Goal: Information Seeking & Learning: Find specific fact

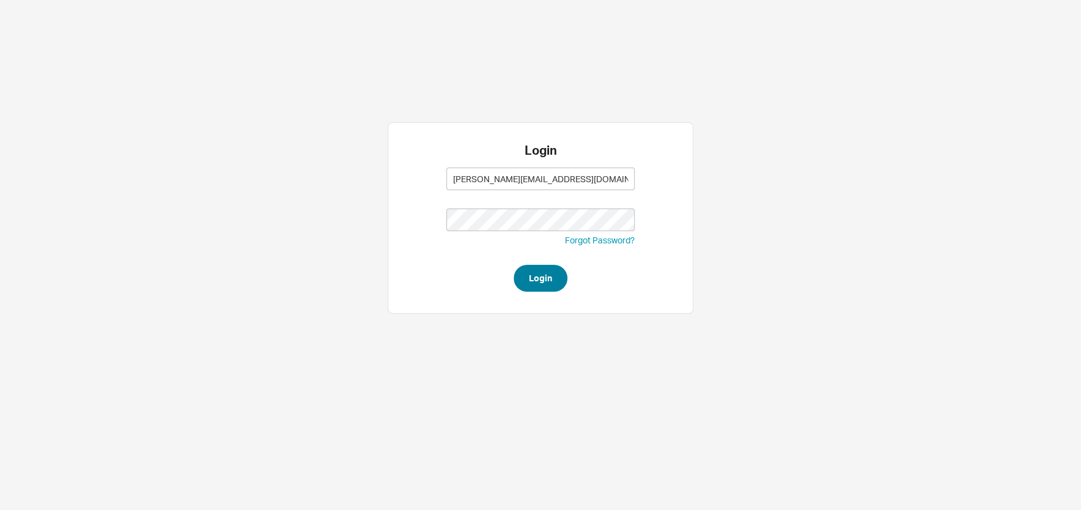
type input "sam@homeandstone.com"
click at [549, 277] on button "Login" at bounding box center [541, 278] width 54 height 27
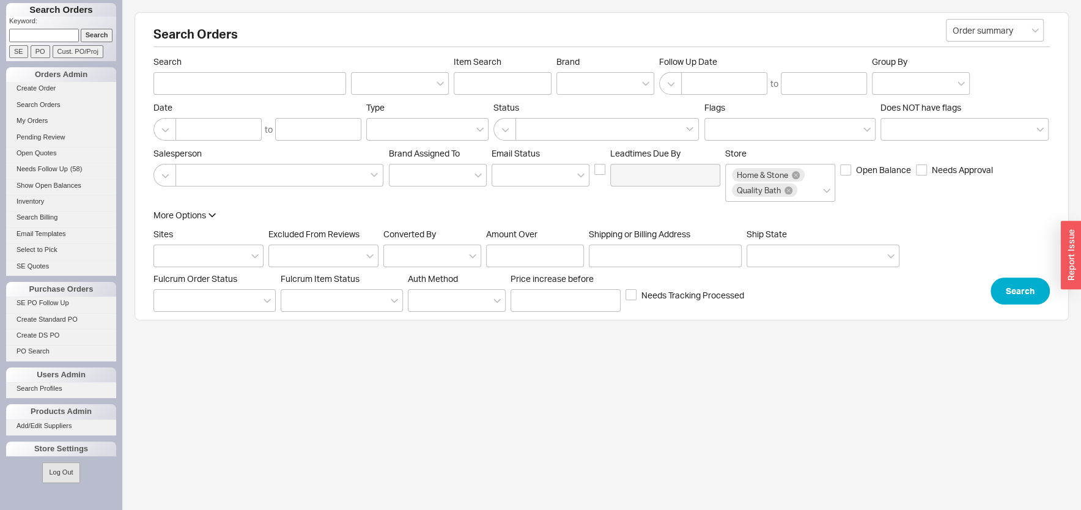
click at [46, 37] on input at bounding box center [44, 35] width 70 height 13
paste input "908222"
type input "908222"
click at [86, 39] on input "Search" at bounding box center [97, 35] width 32 height 13
type input "908222"
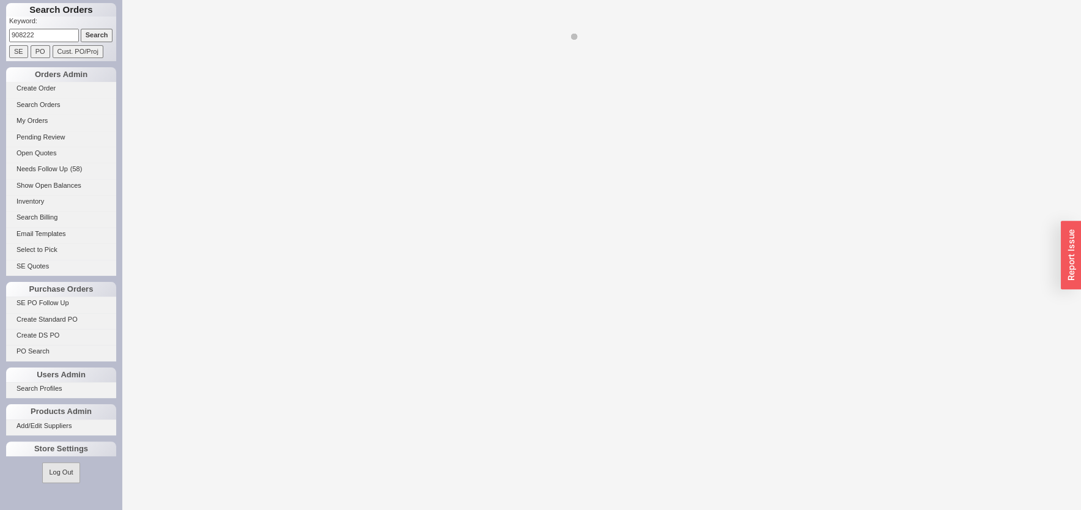
select select "LOW"
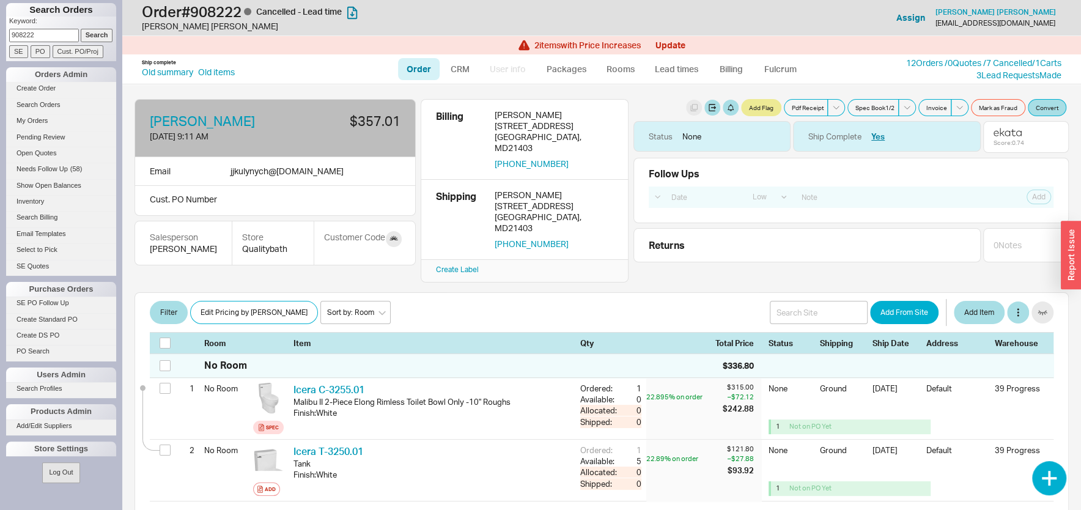
click at [19, 46] on input "SE" at bounding box center [18, 51] width 19 height 13
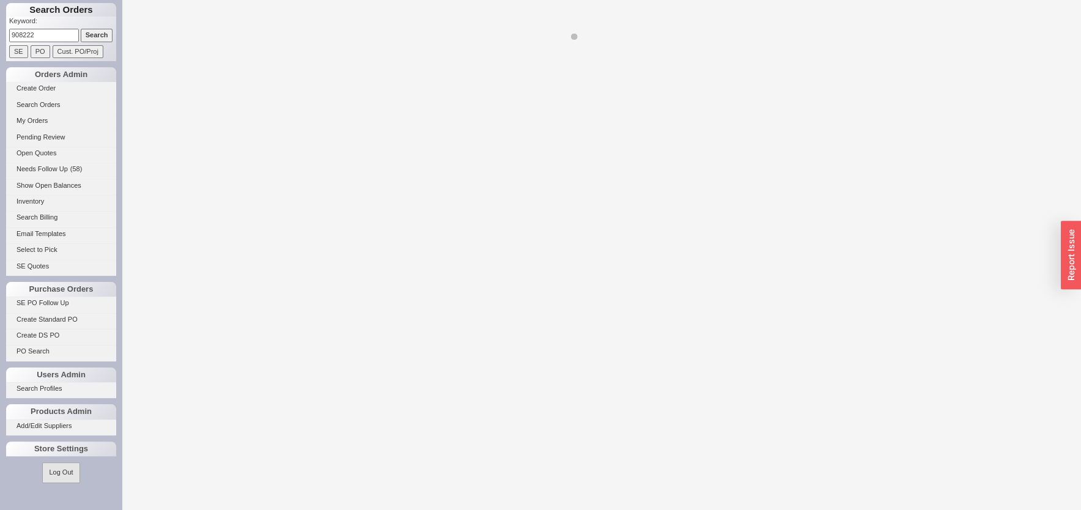
select select "LOW"
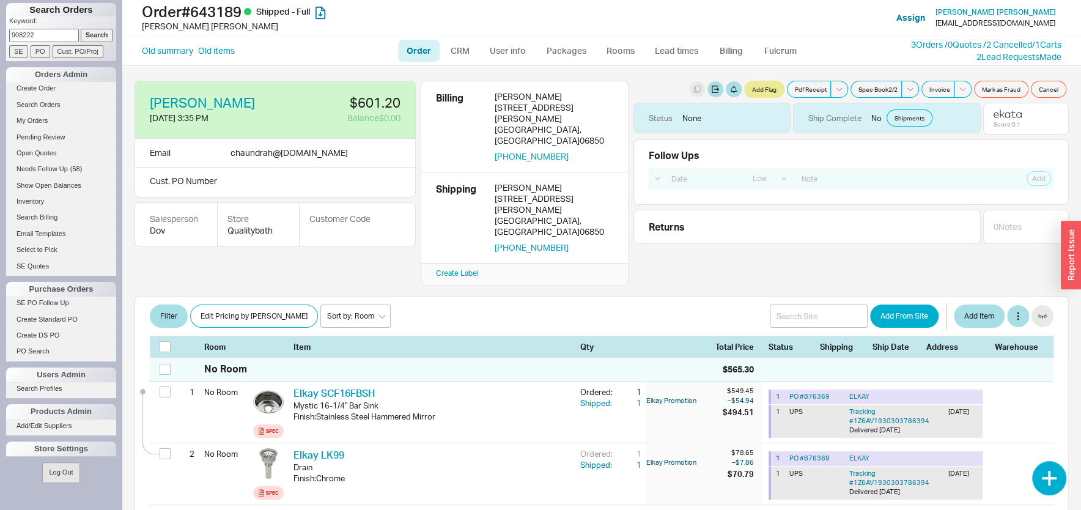
click at [81, 39] on input "Search" at bounding box center [97, 35] width 32 height 13
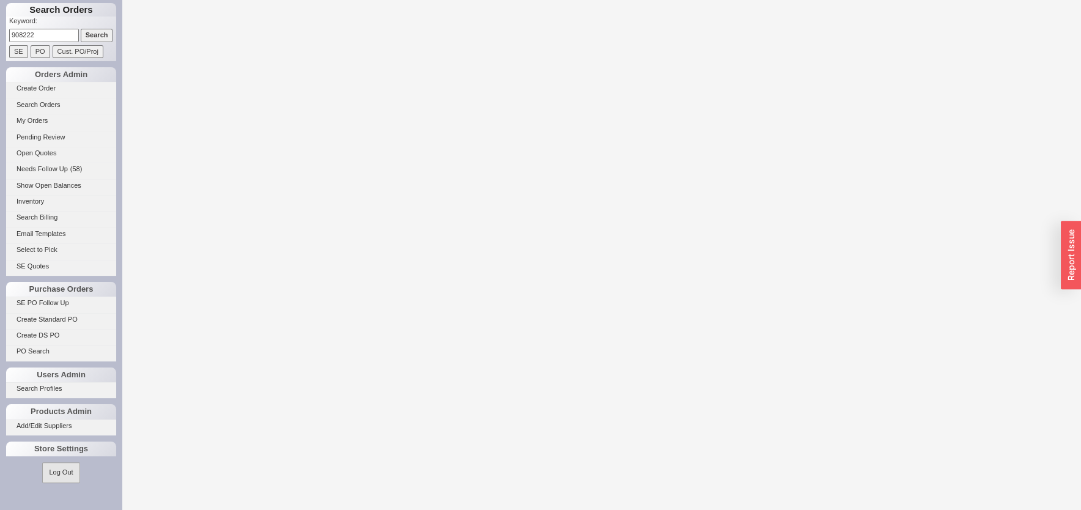
select select "LOW"
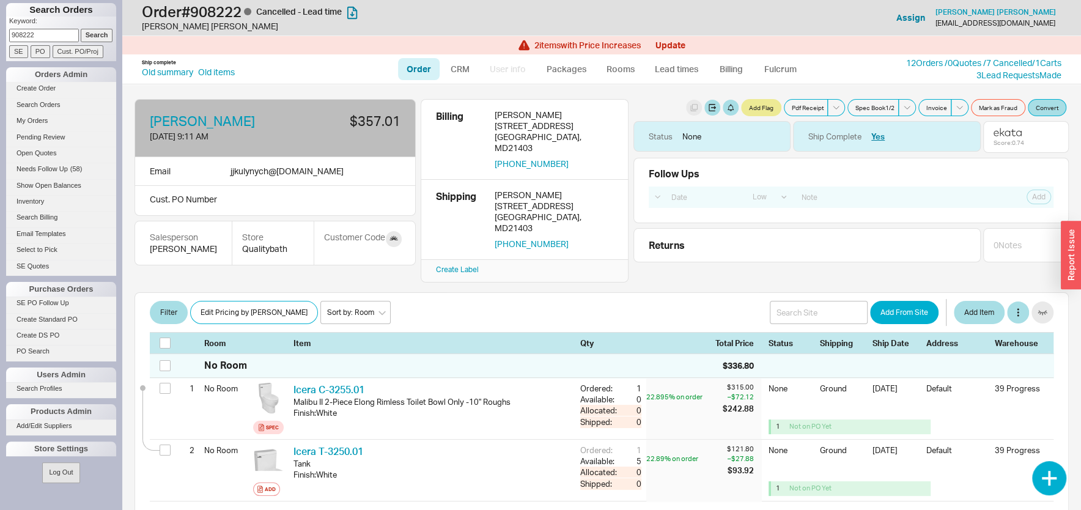
drag, startPoint x: 32, startPoint y: 33, endPoint x: -54, endPoint y: 34, distance: 86.2
click at [9, 34] on input "908222" at bounding box center [44, 35] width 70 height 13
drag, startPoint x: 92, startPoint y: 30, endPoint x: 117, endPoint y: 53, distance: 34.6
click at [90, 30] on input "Search" at bounding box center [97, 35] width 32 height 13
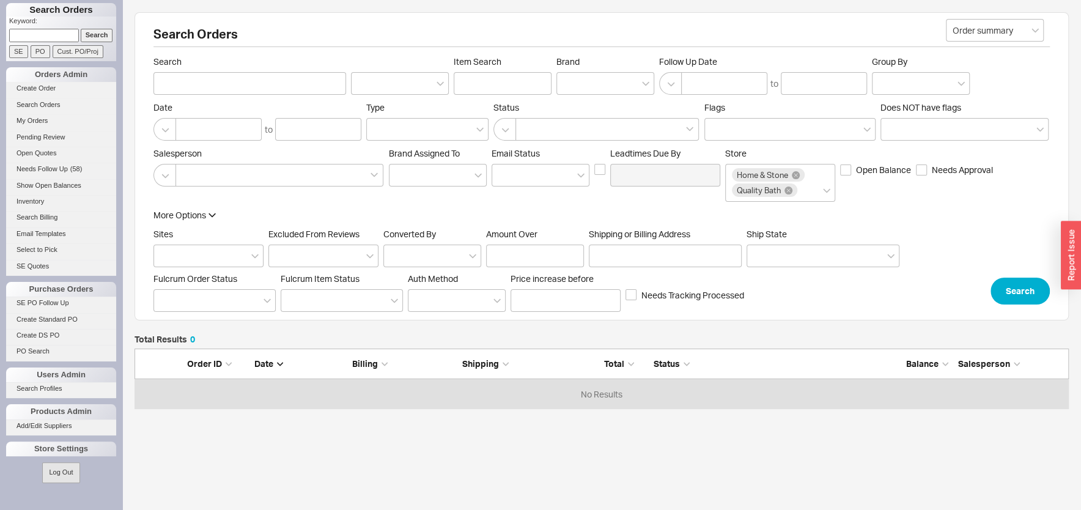
scroll to position [49, 922]
click at [615, 253] on input "Shipping or Billing Address" at bounding box center [665, 256] width 153 height 23
click at [262, 88] on input "Search" at bounding box center [249, 83] width 193 height 23
paste input "Decker"
type input "Decker"
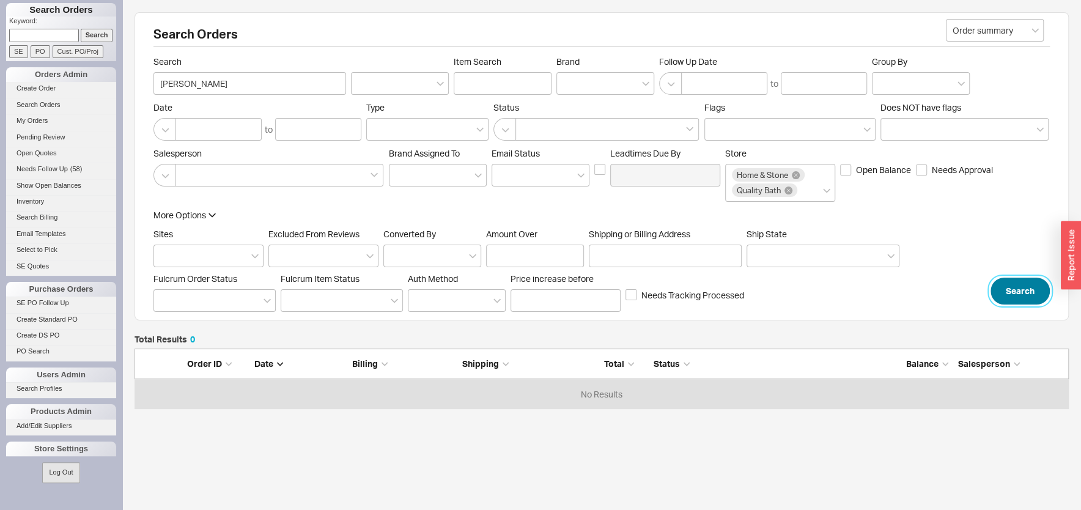
click at [998, 288] on button "Search" at bounding box center [1019, 291] width 59 height 27
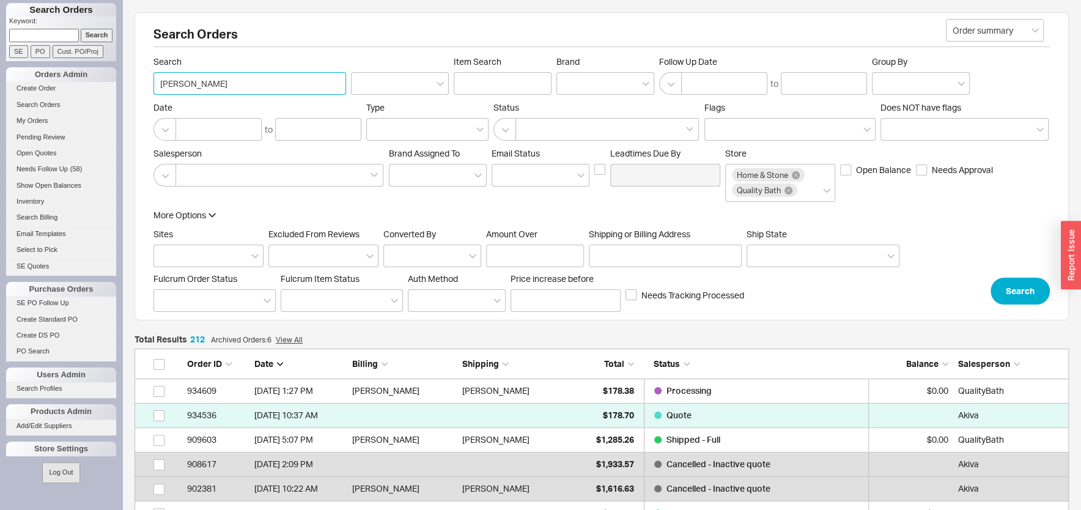
click at [186, 81] on input "Decker" at bounding box center [249, 83] width 193 height 23
paste input "decker.michael@gmail.com"
type input "decker.michael@gmail.com"
click at [1017, 294] on button "Search" at bounding box center [1019, 291] width 59 height 27
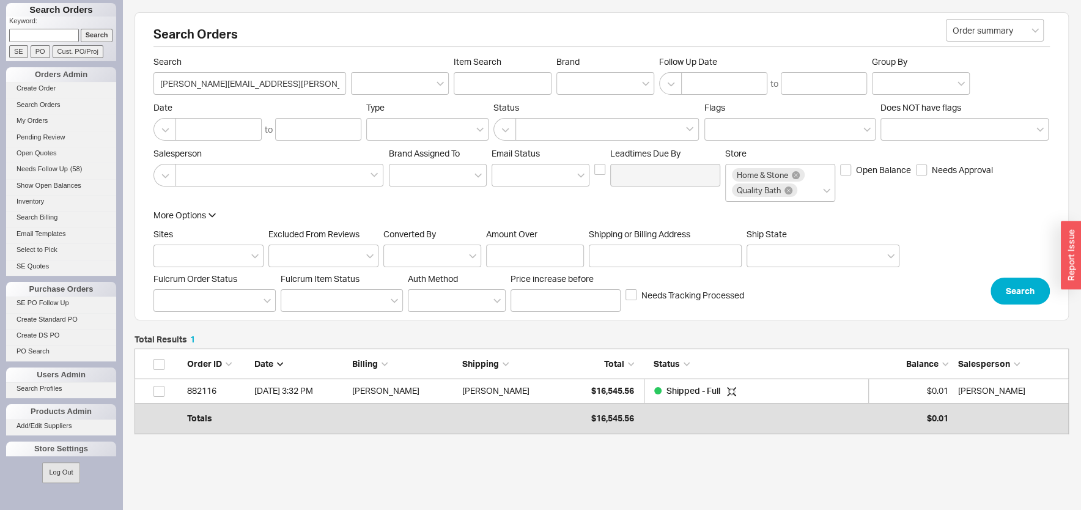
scroll to position [67, 922]
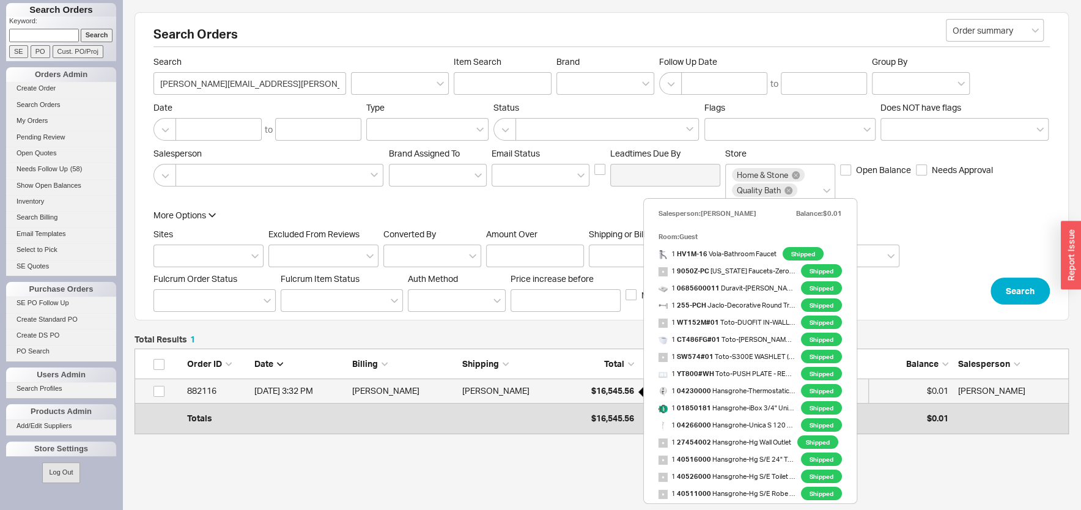
click at [609, 392] on span "$16,545.56" at bounding box center [612, 390] width 43 height 10
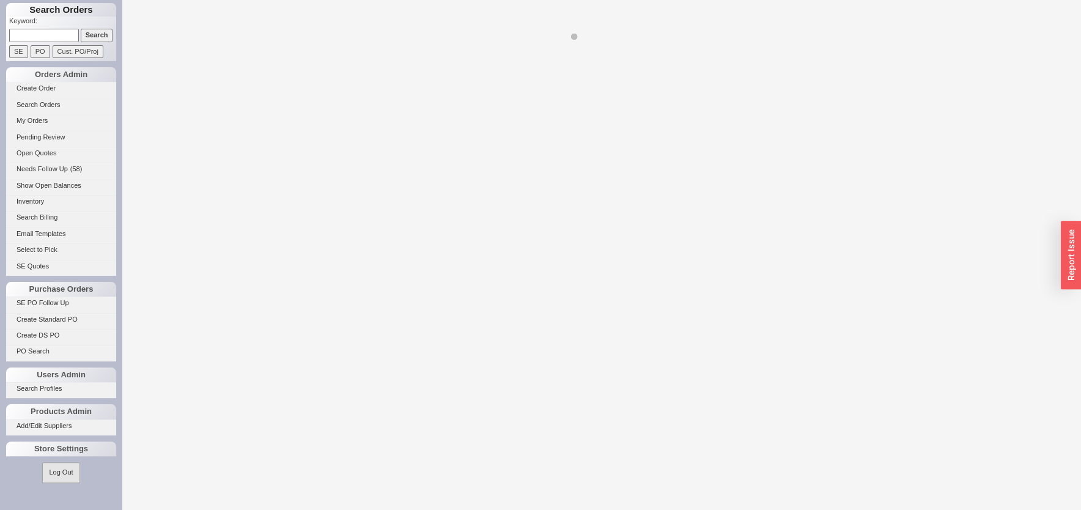
select select "LOW"
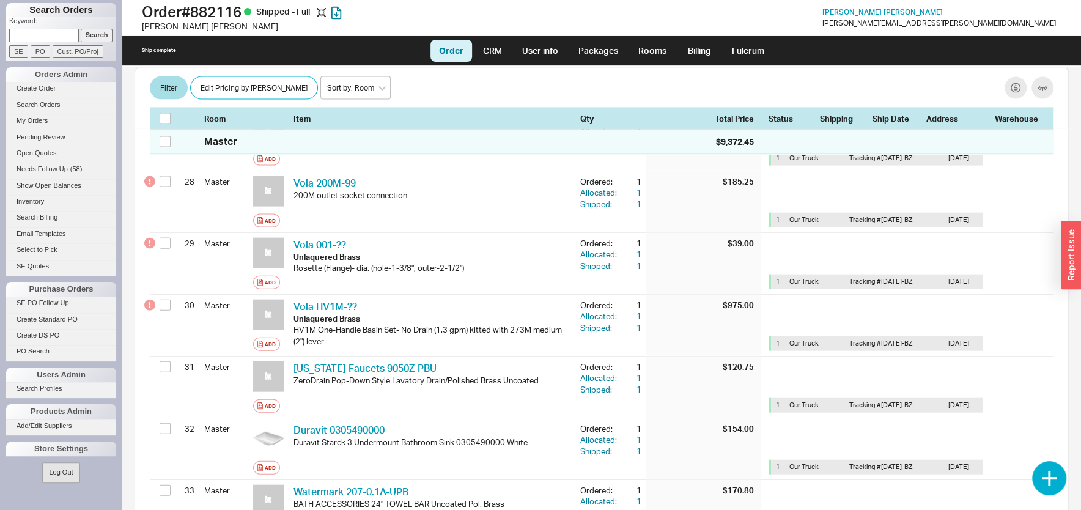
scroll to position [1966, 0]
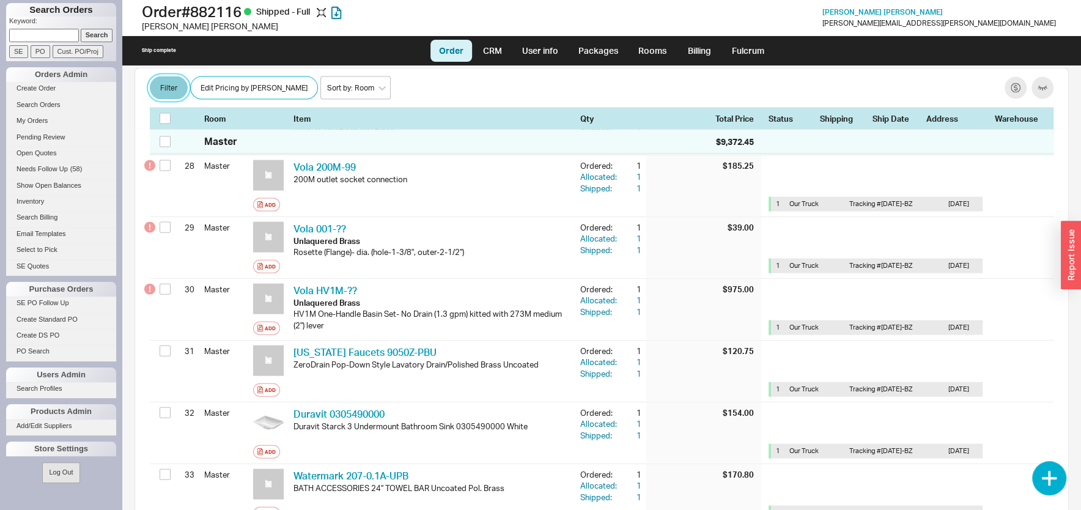
click at [172, 90] on button "Filter" at bounding box center [169, 87] width 38 height 23
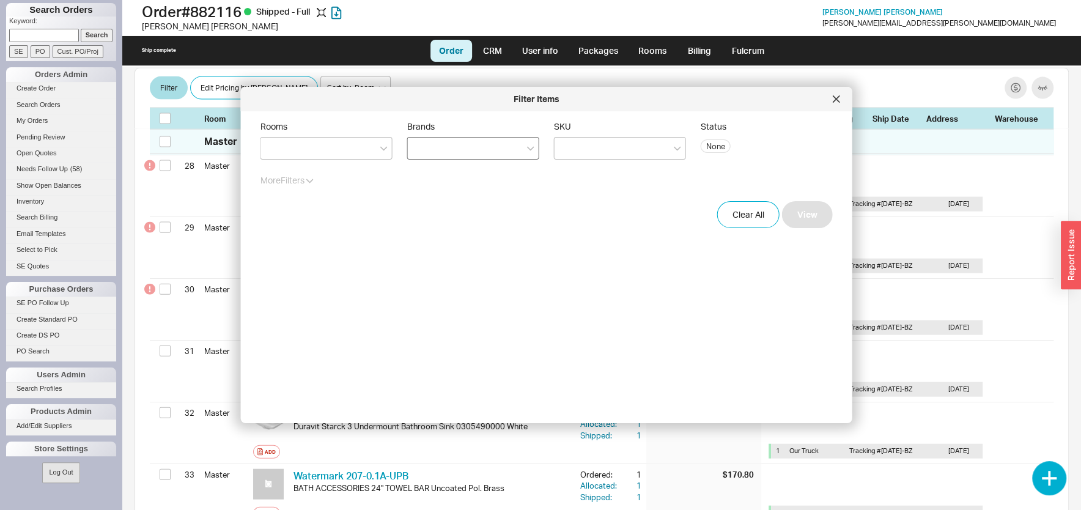
click at [437, 152] on div at bounding box center [473, 148] width 132 height 23
click at [422, 152] on input "Brands" at bounding box center [418, 148] width 9 height 14
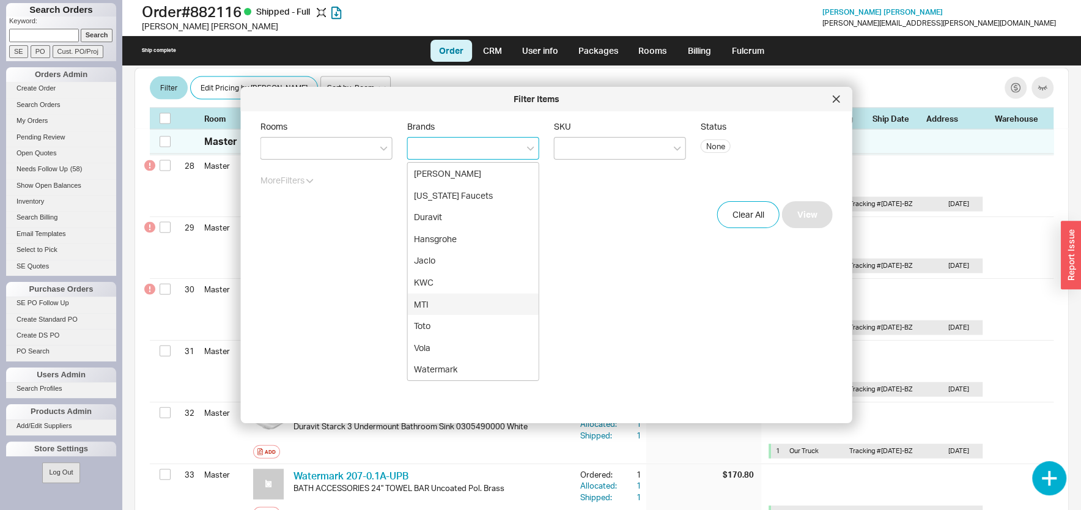
click at [441, 303] on div "MTI" at bounding box center [473, 304] width 131 height 22
drag, startPoint x: 803, startPoint y: 218, endPoint x: 794, endPoint y: 223, distance: 10.7
click at [803, 217] on button "View" at bounding box center [807, 214] width 51 height 27
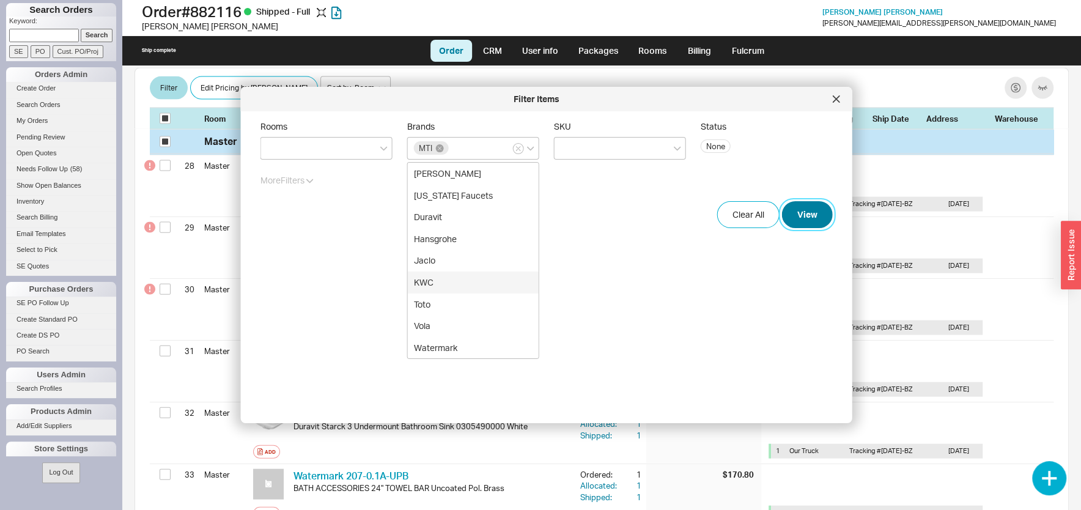
checkbox input "true"
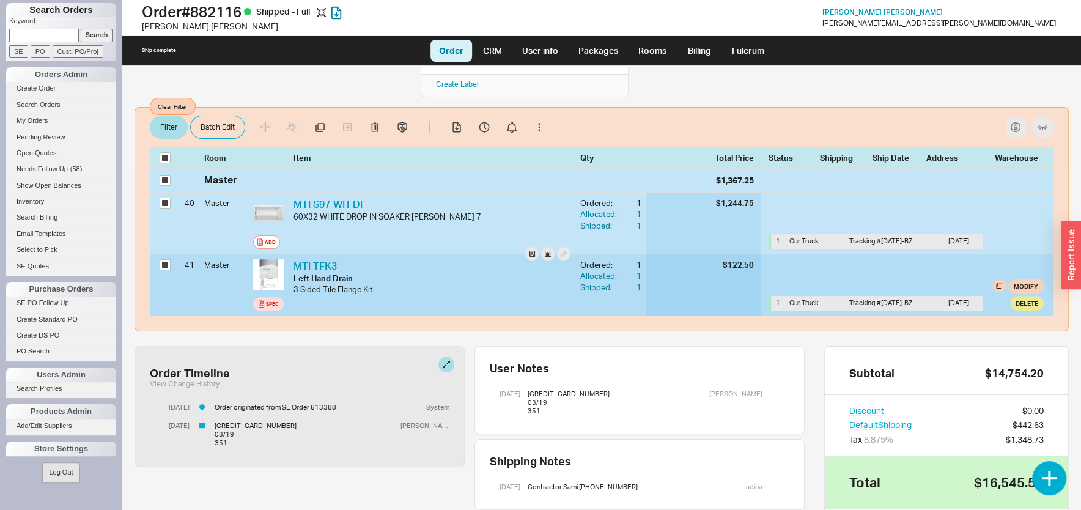
scroll to position [105, 0]
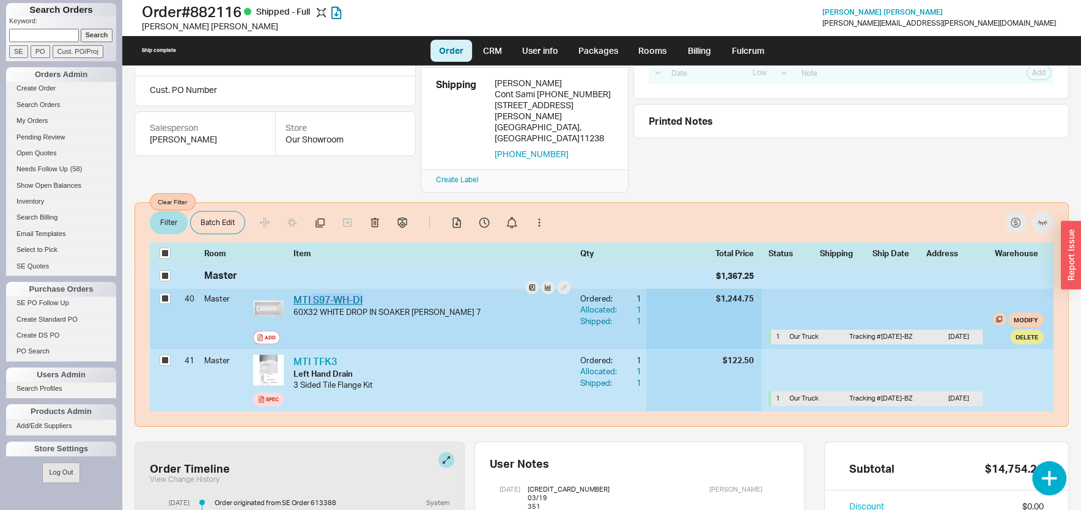
drag, startPoint x: 366, startPoint y: 257, endPoint x: 312, endPoint y: 255, distance: 54.4
click at [312, 293] on div "MTI S97-WH-DI MTI S97-WH-DI" at bounding box center [431, 299] width 277 height 13
copy link "S97-WH-DI"
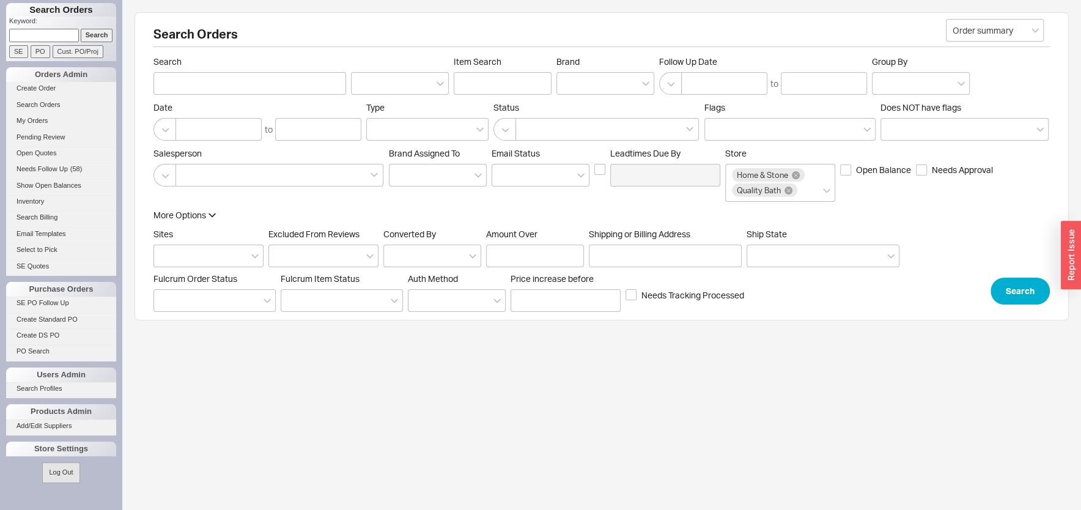
paste input "858013"
type input "858013"
click at [36, 53] on input "PO" at bounding box center [41, 51] width 20 height 13
type input "858013"
type input "PO Number"
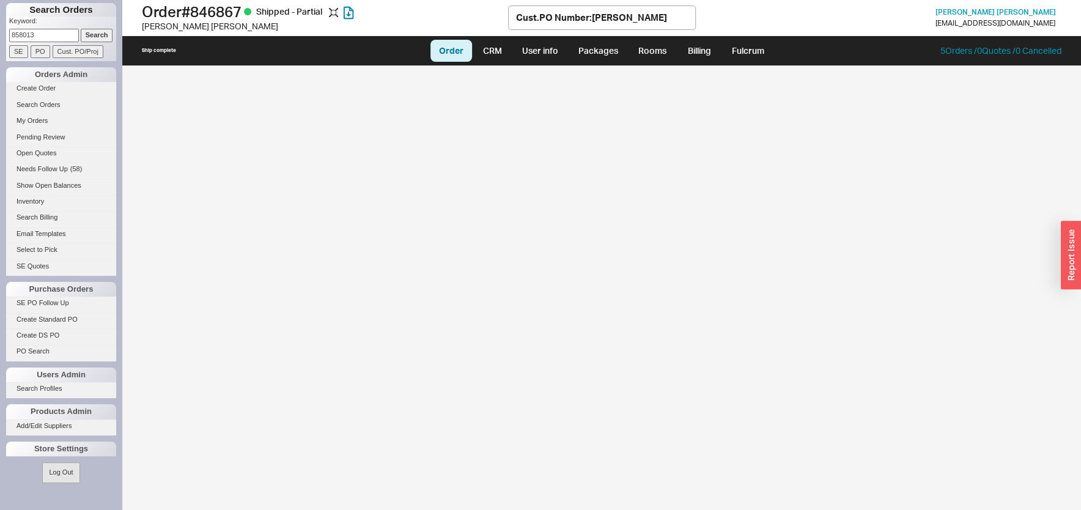
select select "LOW"
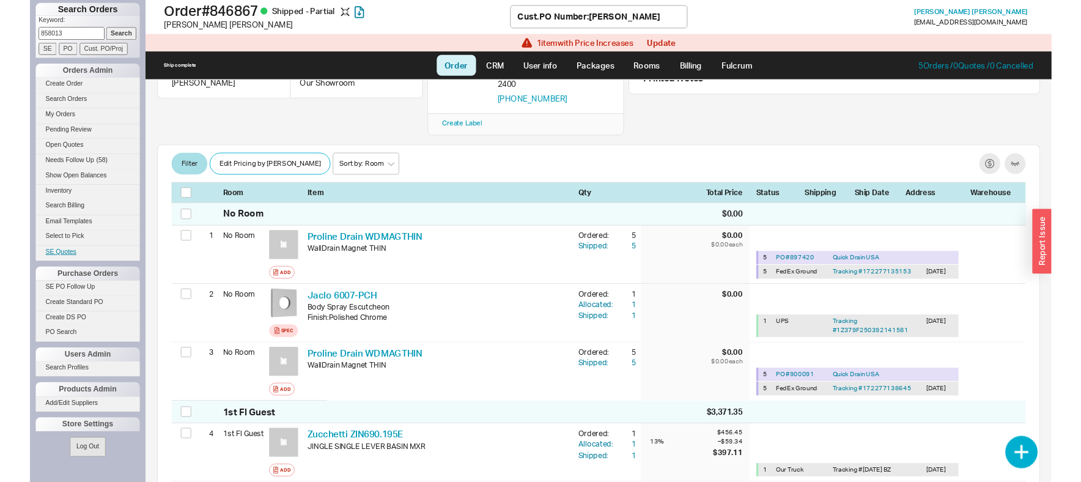
scroll to position [262, 0]
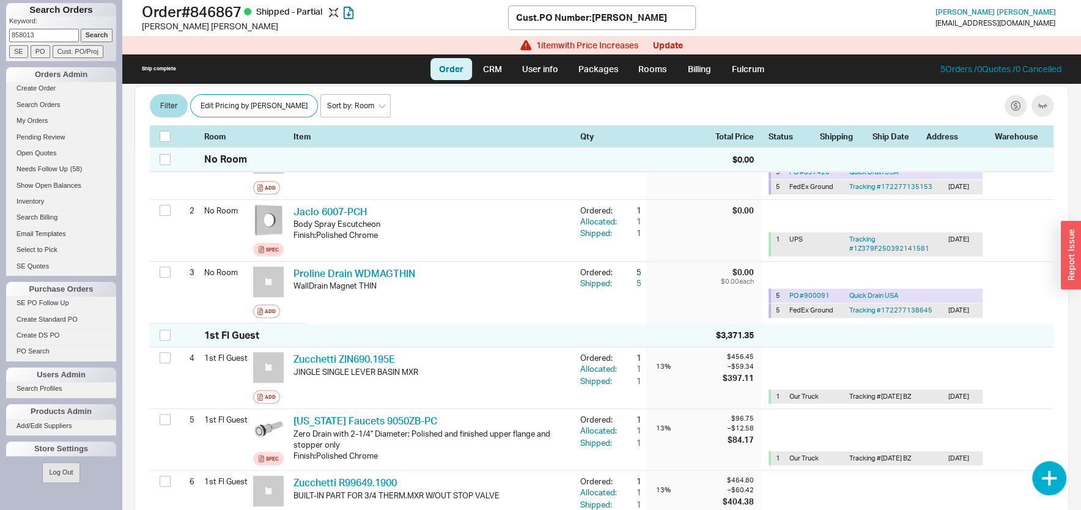
click at [133, 216] on div "Berish Stern 11/9/20 1:05 PM $115,994.33 Balance -$942.75 Email berish55 @ me.c…" at bounding box center [601, 296] width 959 height 425
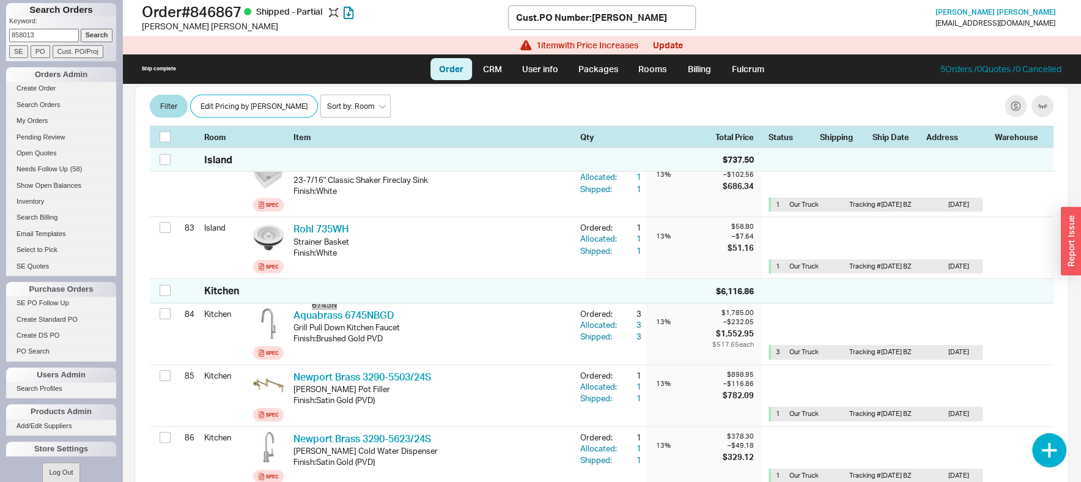
scroll to position [9042, 0]
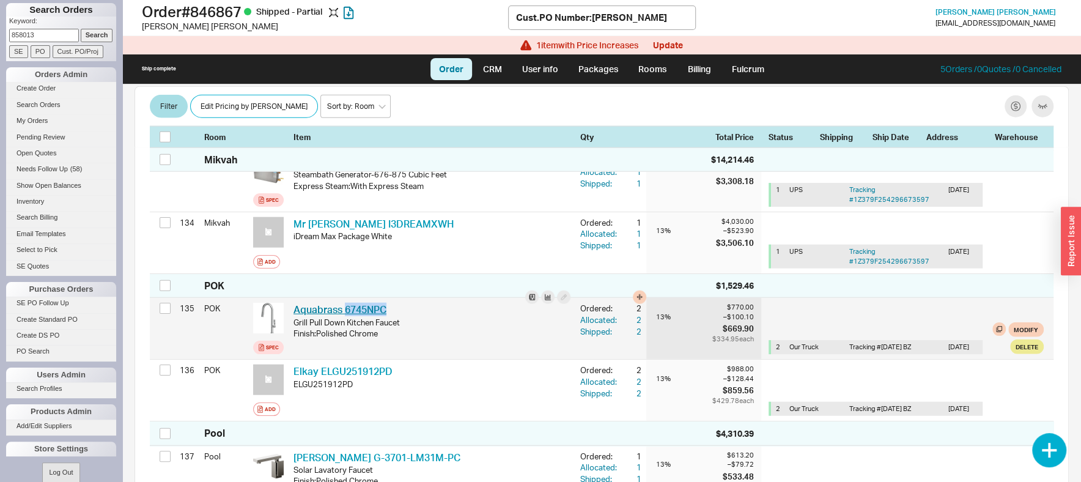
drag, startPoint x: 391, startPoint y: 280, endPoint x: 347, endPoint y: 287, distance: 45.1
click at [347, 303] on div "Aquabrass 6745NPC AQB 6745NPC" at bounding box center [431, 309] width 277 height 13
copy link "6745NPC"
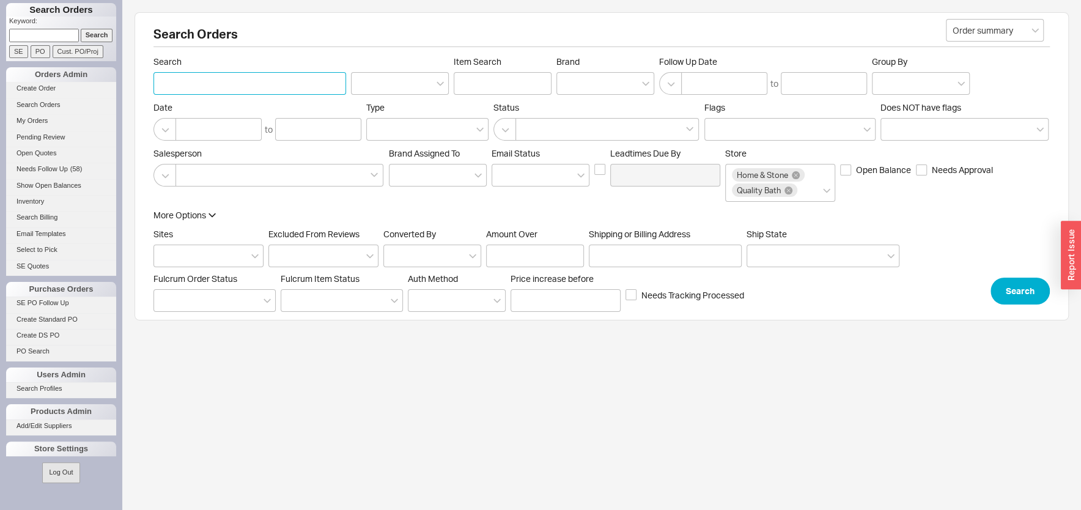
paste input "Devorah Kreiman"
type input "Devorah Kreiman"
click at [1014, 279] on button "Search" at bounding box center [1019, 291] width 59 height 27
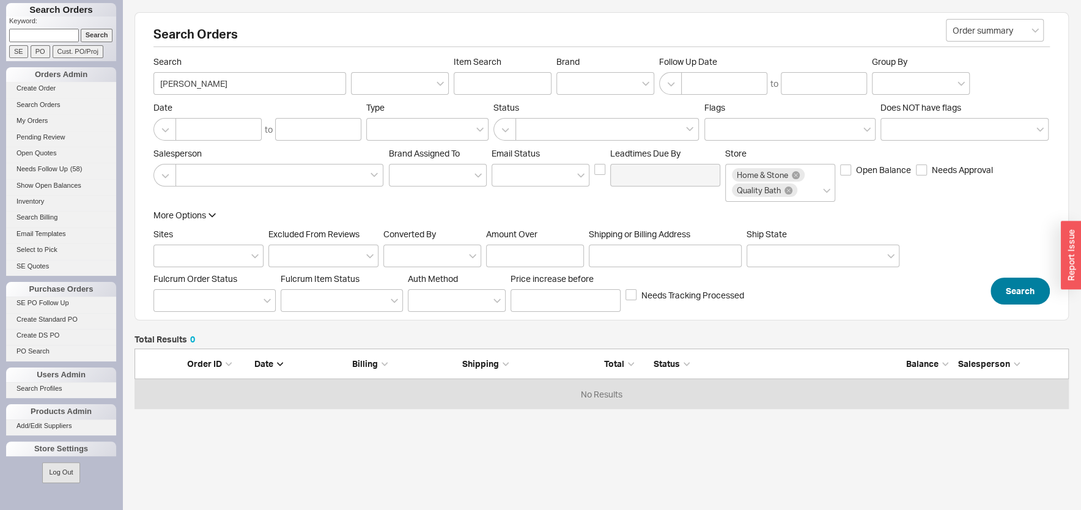
scroll to position [49, 922]
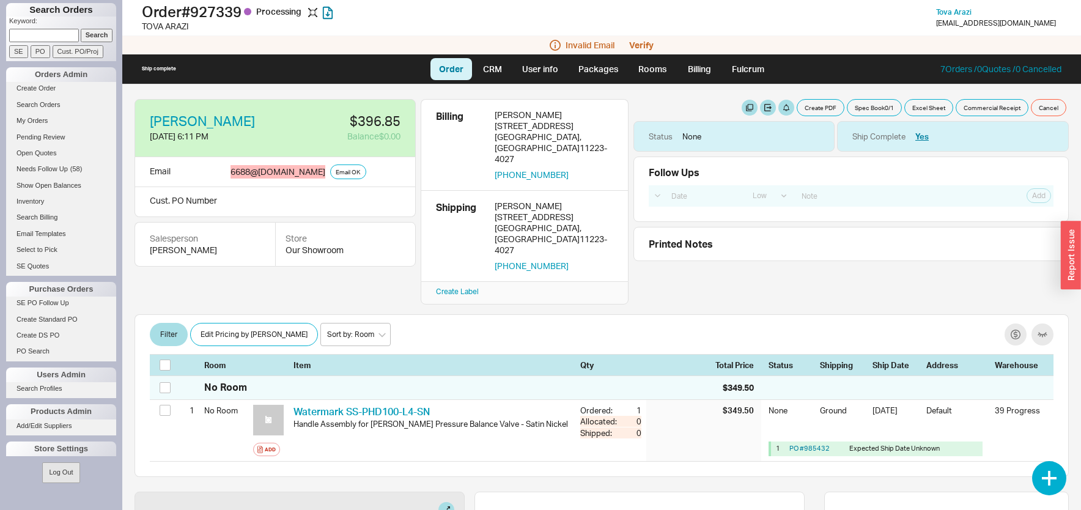
select select "LOW"
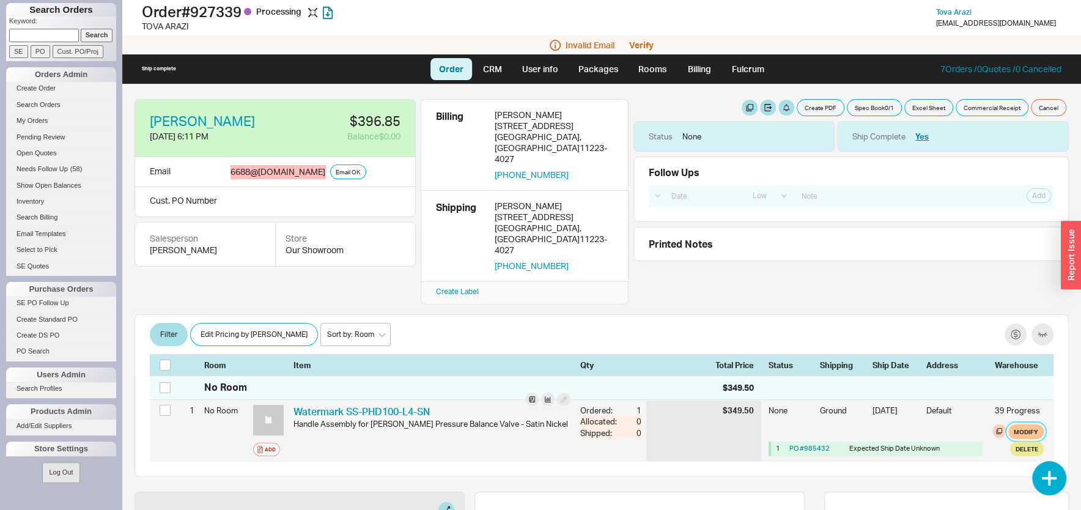
click at [1014, 424] on button "Modify" at bounding box center [1025, 431] width 35 height 15
select select "1"
select select "3"
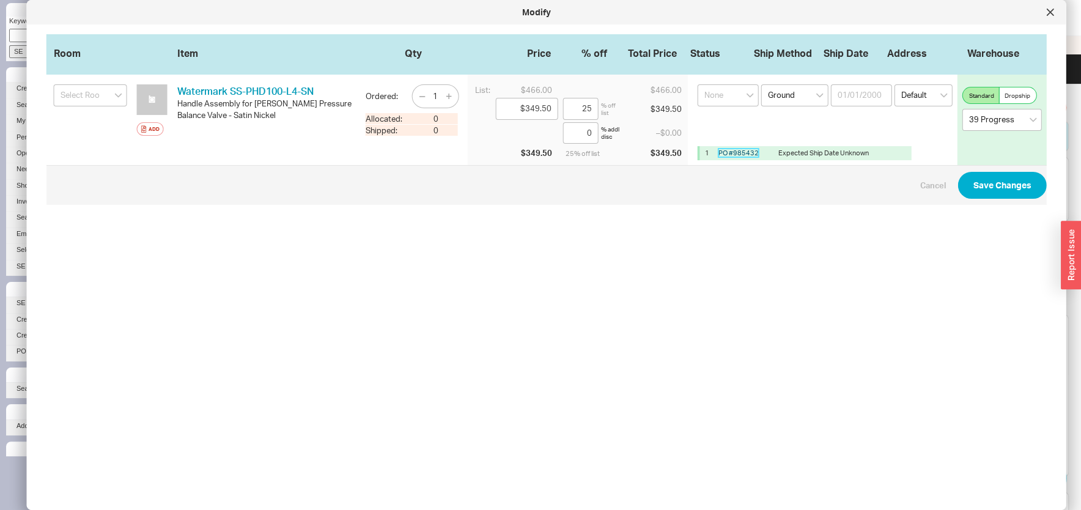
click at [730, 152] on link "PO # 985432" at bounding box center [738, 153] width 40 height 9
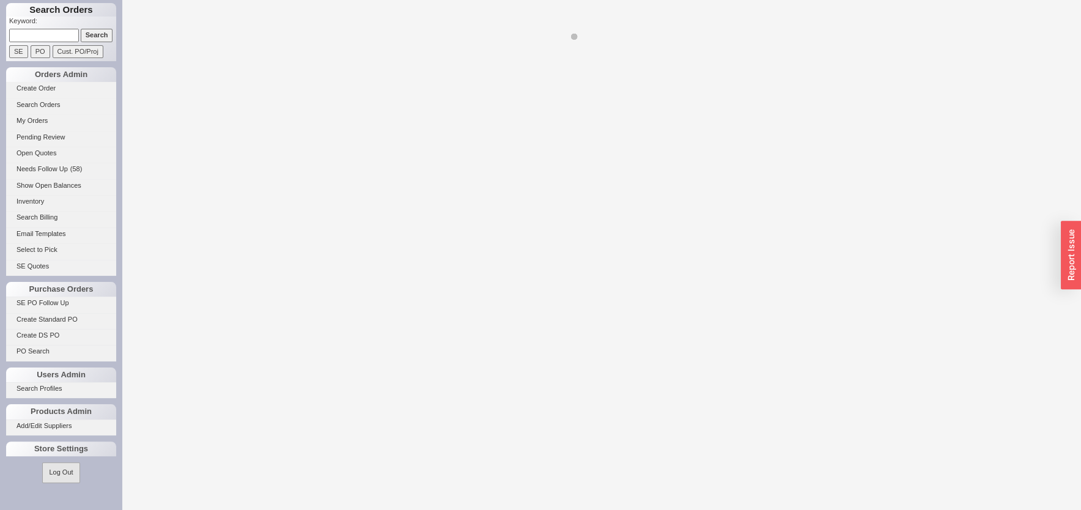
select select "LOW"
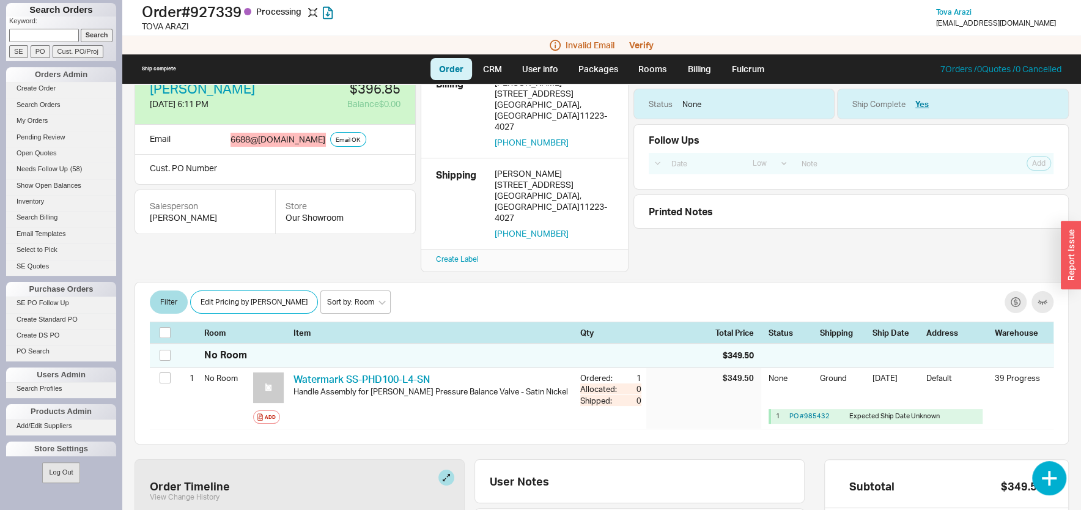
scroll to position [65, 0]
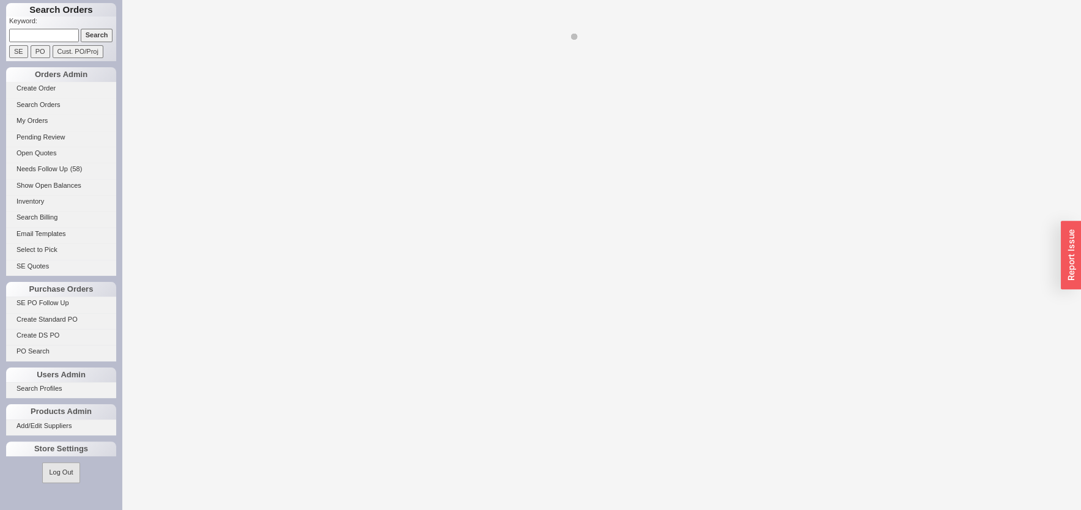
select select "LOW"
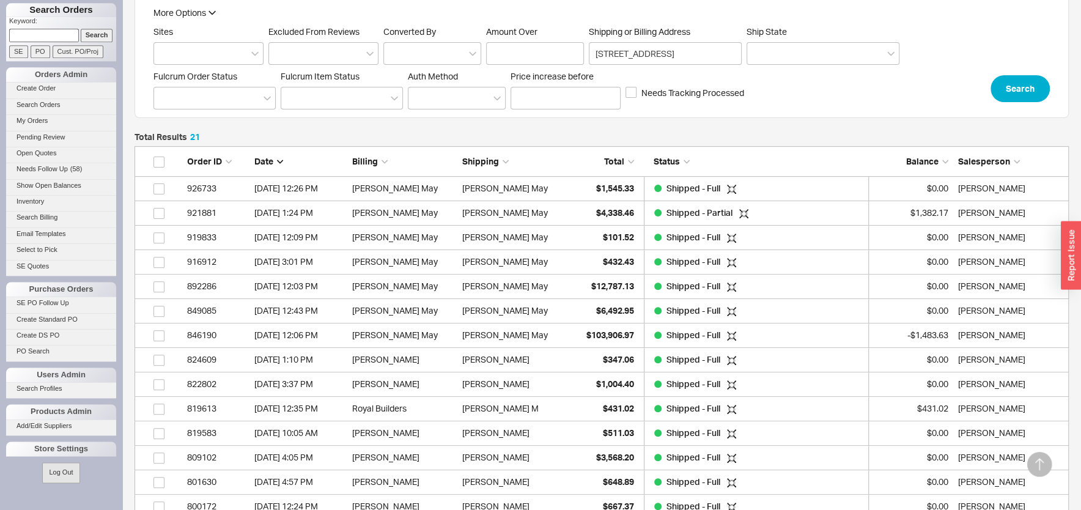
scroll to position [196, 0]
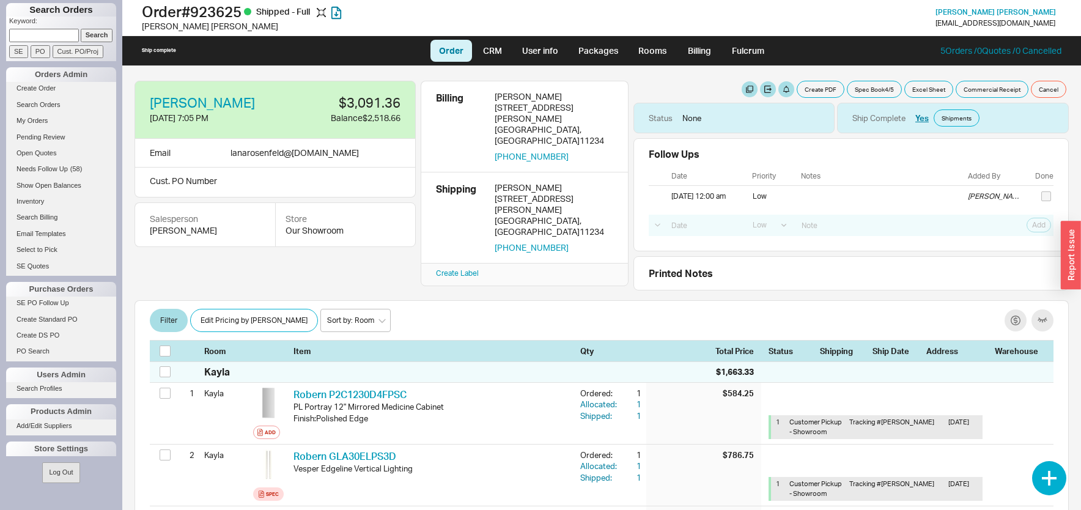
select select "LOW"
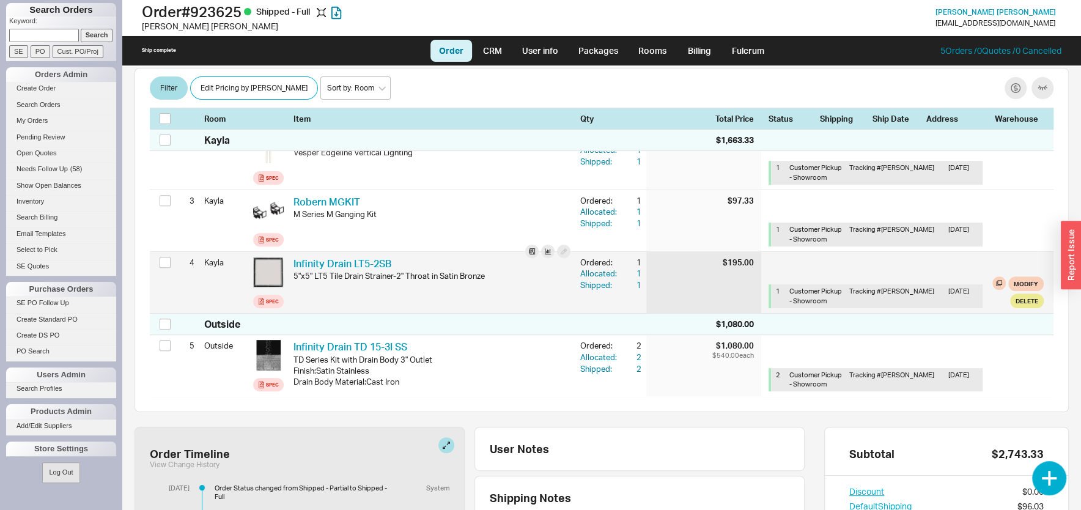
scroll to position [328, 0]
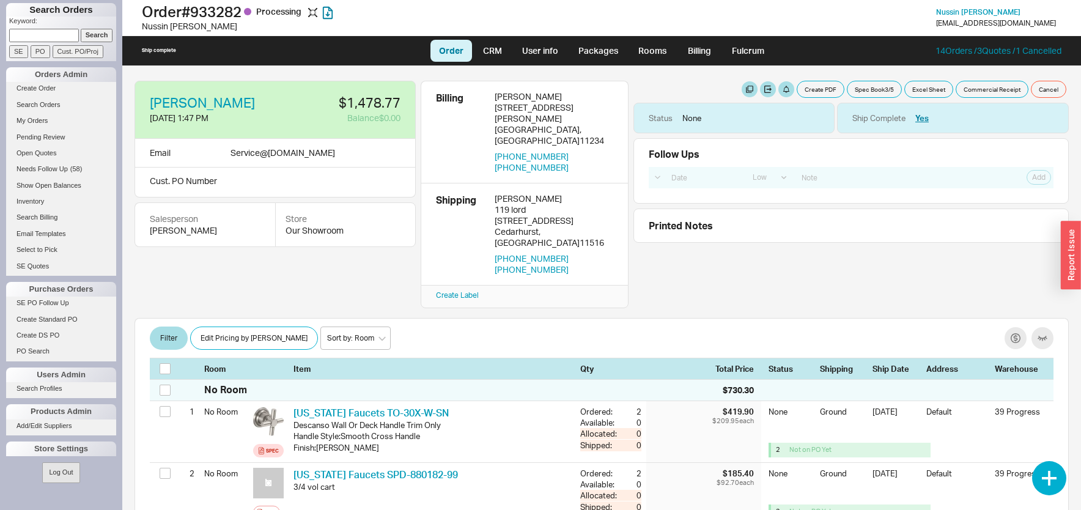
select select "LOW"
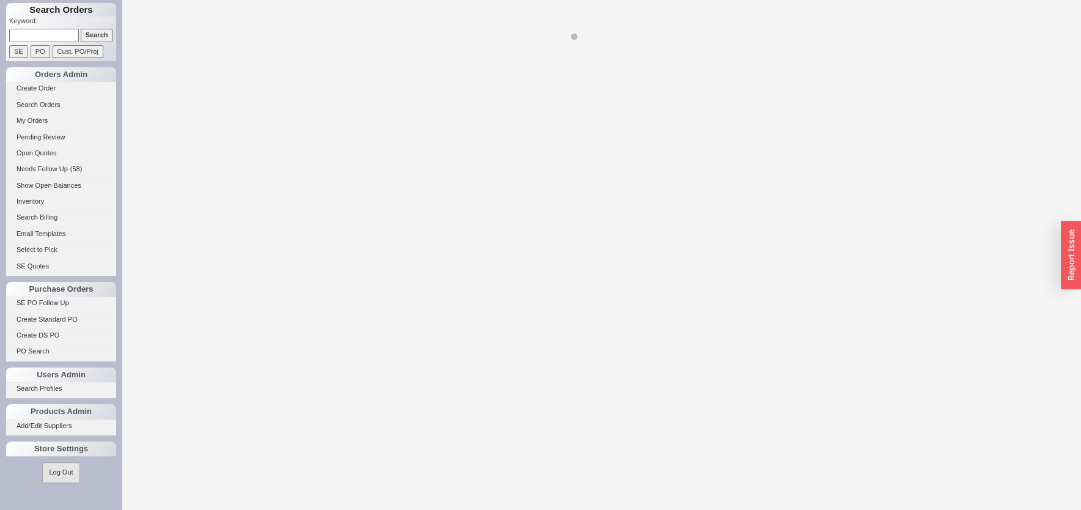
select select "LOW"
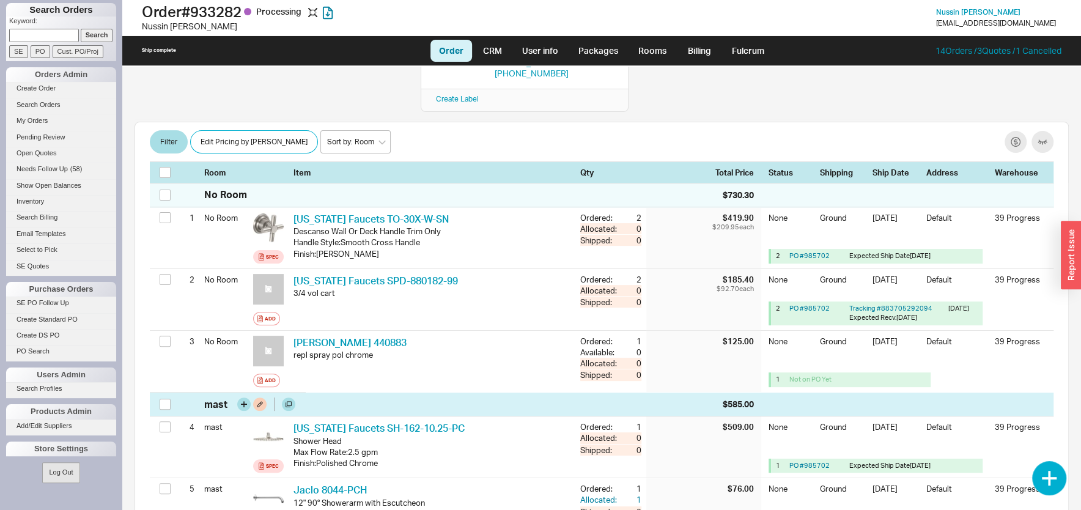
scroll to position [131, 0]
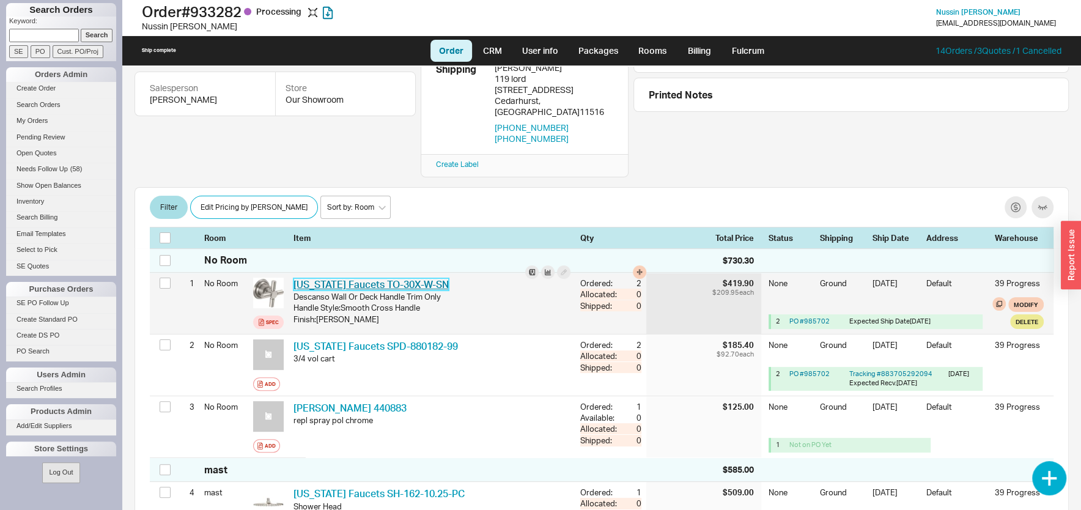
click at [385, 278] on link "California Faucets TO-30X-W-SN" at bounding box center [370, 284] width 155 height 12
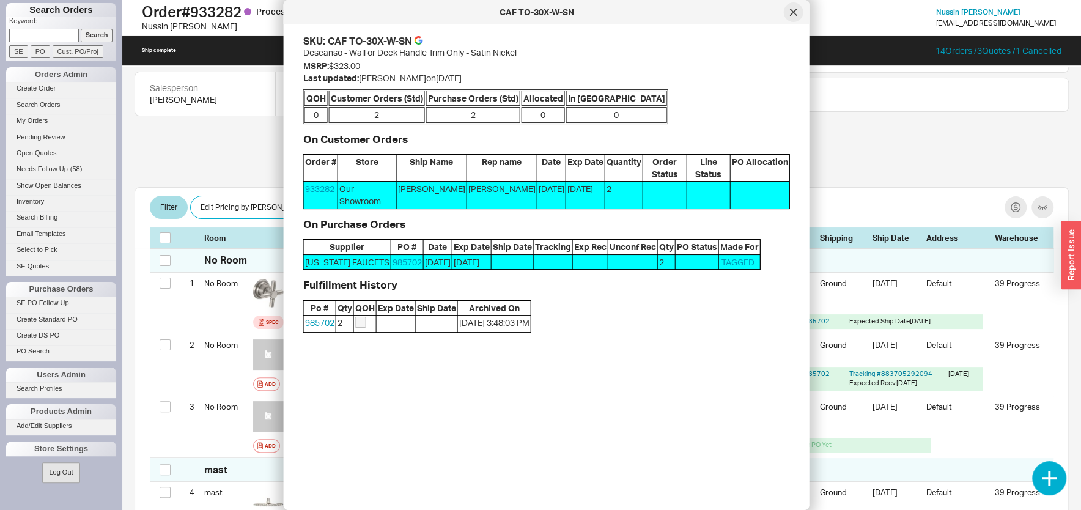
click at [790, 11] on icon at bounding box center [793, 12] width 7 height 7
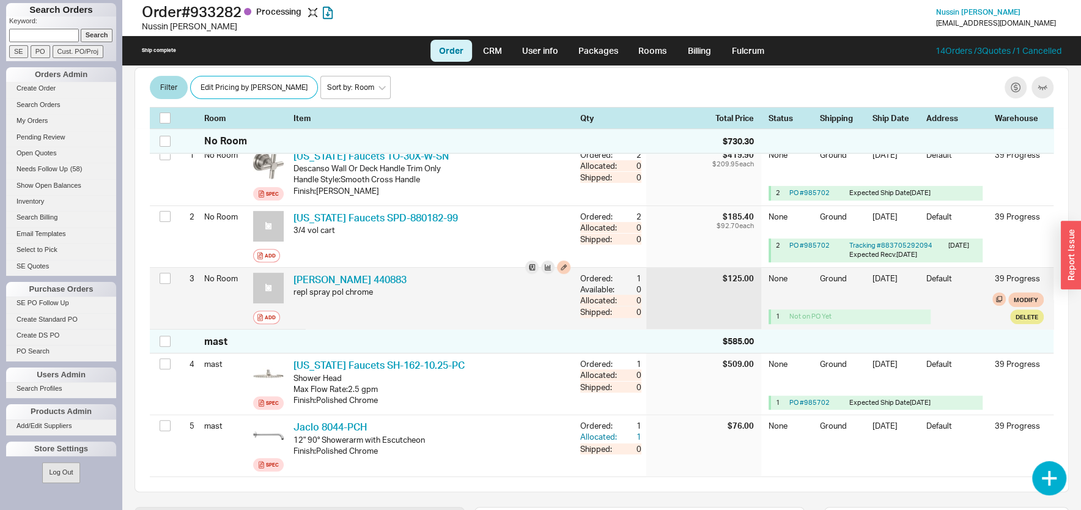
scroll to position [262, 0]
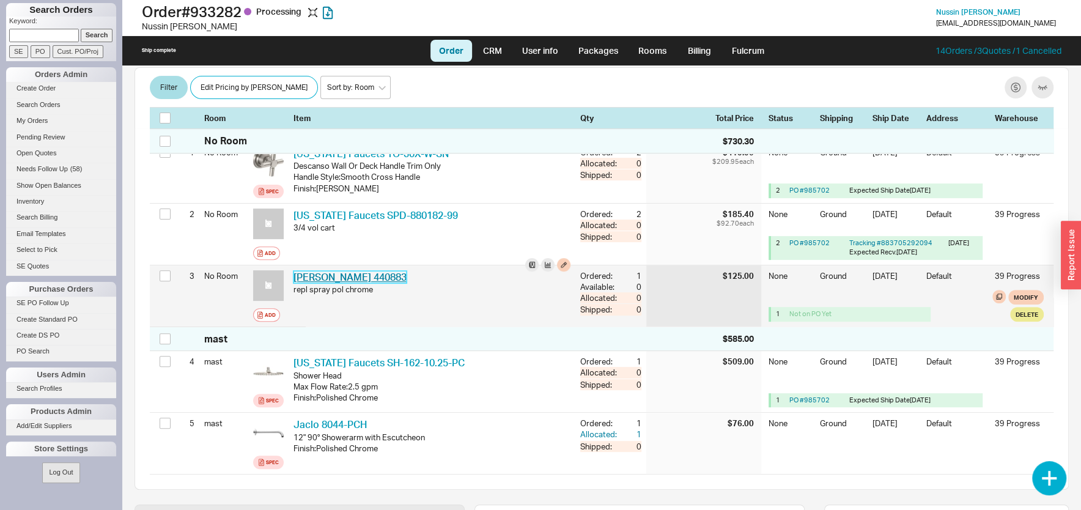
click at [319, 271] on link "Blanco 440883" at bounding box center [349, 277] width 113 height 12
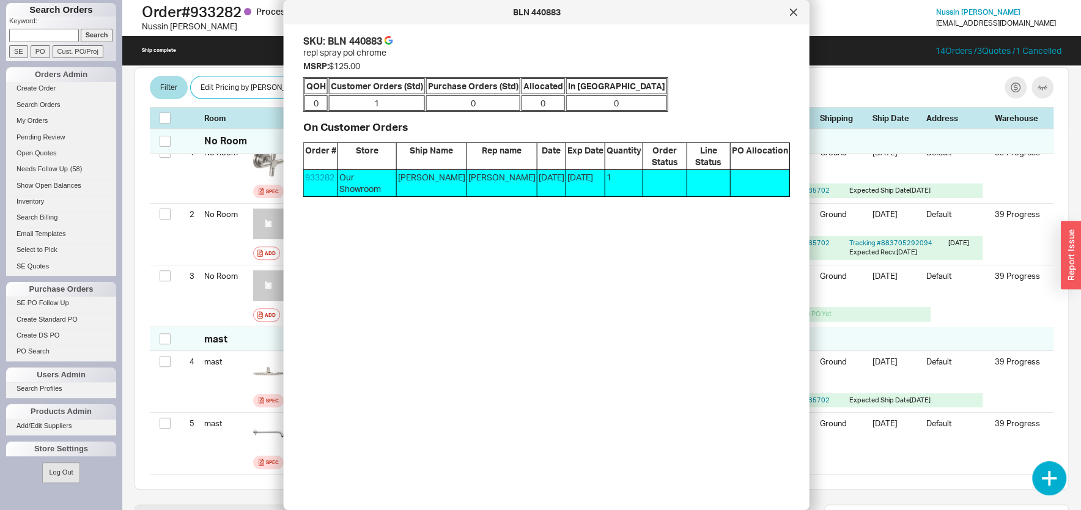
click at [789, 12] on div at bounding box center [794, 12] width 20 height 20
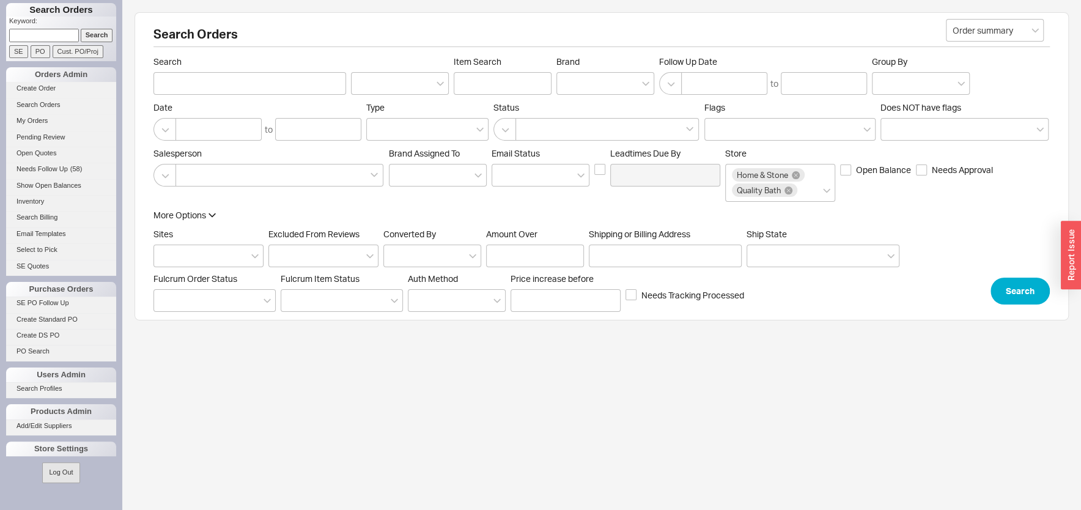
paste input "981728"
type input "981728"
drag, startPoint x: 101, startPoint y: 16, endPoint x: 89, endPoint y: 26, distance: 16.1
click at [101, 16] on h1 "Search Orders" at bounding box center [61, 9] width 110 height 13
click at [35, 52] on input "PO" at bounding box center [41, 51] width 20 height 13
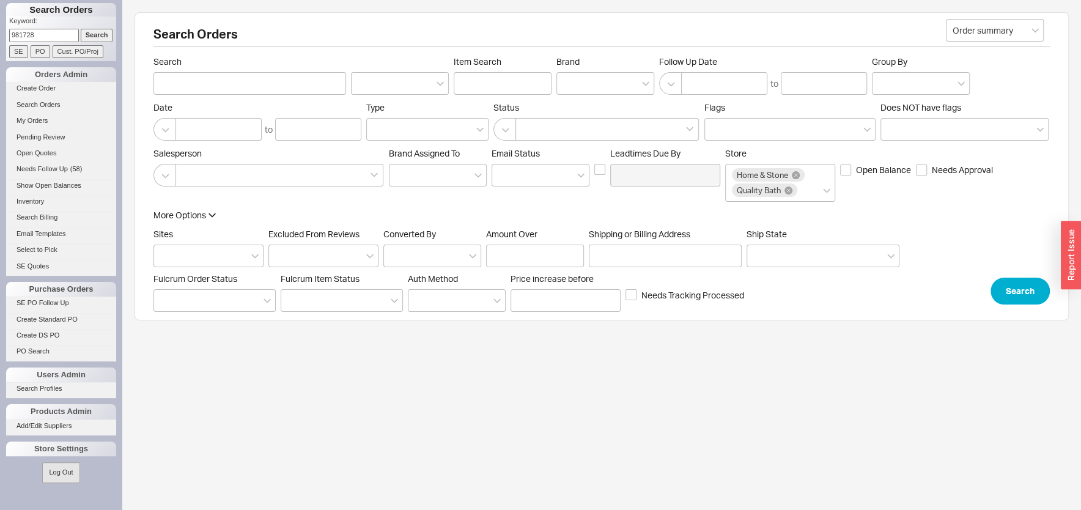
type input "981728"
type input "PO Number"
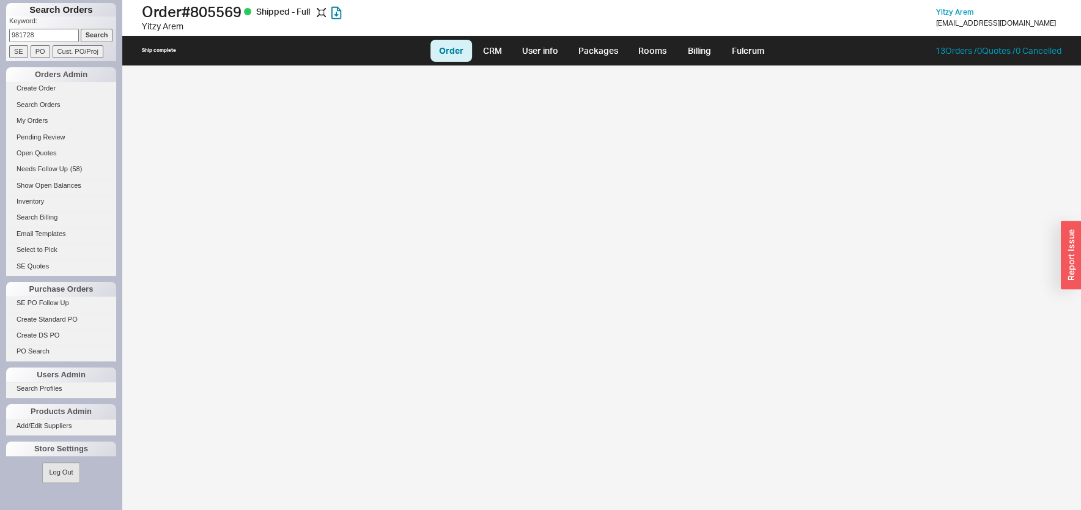
select select "LOW"
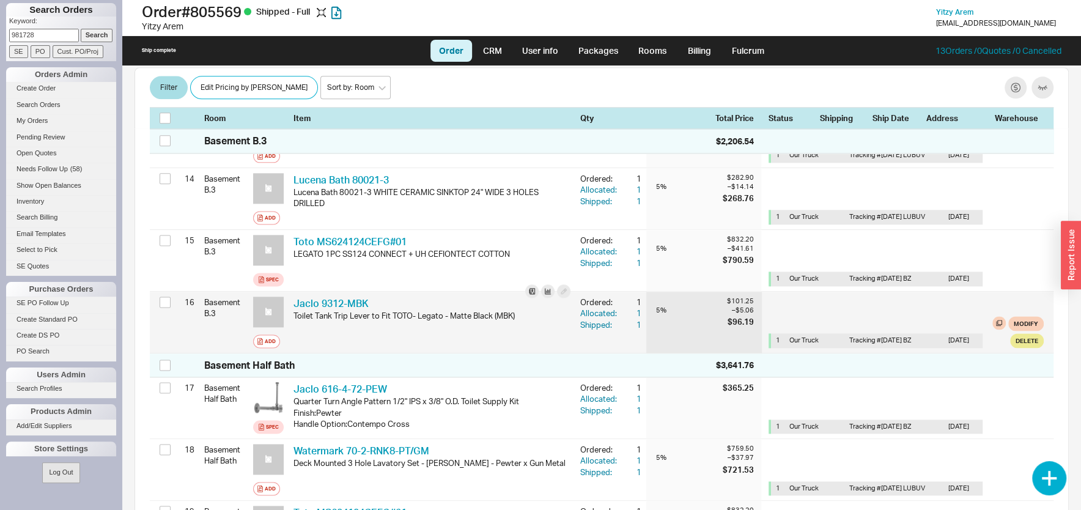
scroll to position [1179, 0]
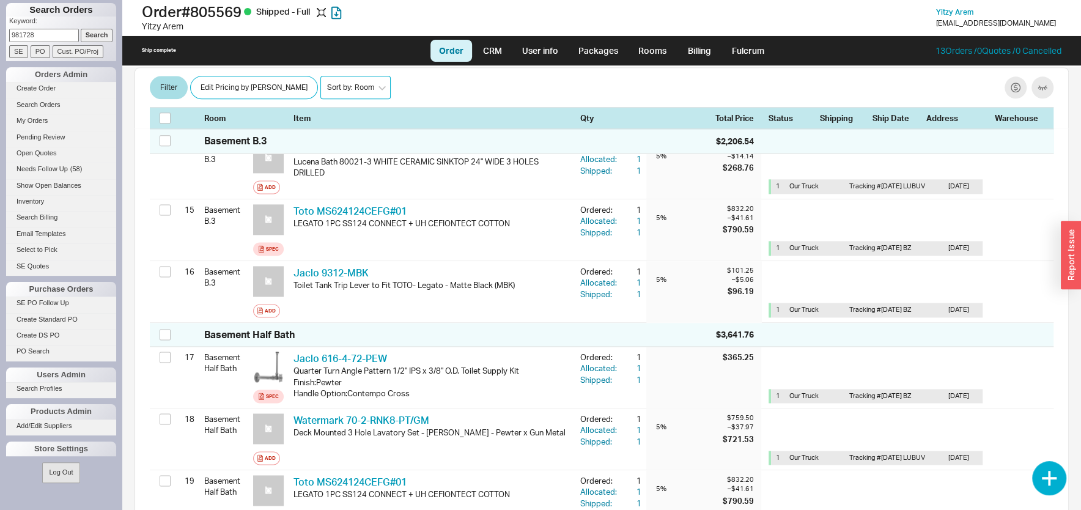
click at [320, 76] on select "Sort by: Room Sort by: Brand Sort by: Date" at bounding box center [355, 87] width 70 height 23
select select "4"
click option "Sort by: Date" at bounding box center [0, 0] width 0 height 0
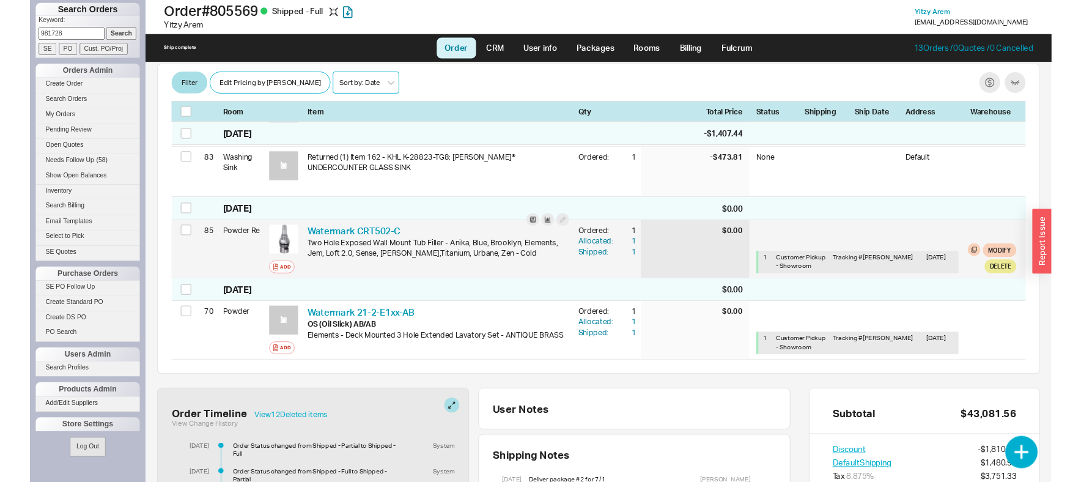
scroll to position [5559, 0]
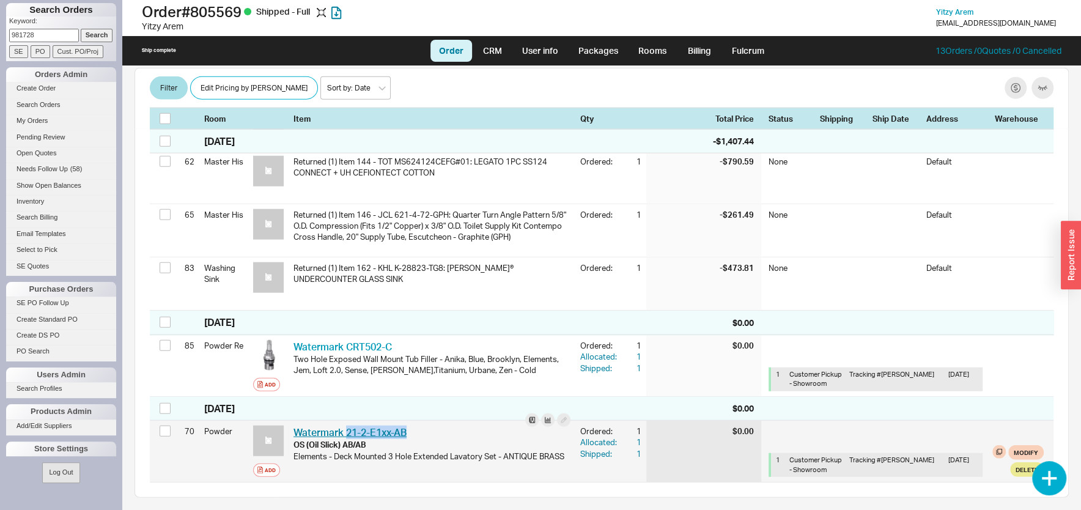
drag, startPoint x: 414, startPoint y: 424, endPoint x: 348, endPoint y: 425, distance: 66.1
click at [347, 425] on div "Watermark 21-2-E1xx-AB WTM 21-2-E1xx-AB-OS (Oil Slick) AB/AB" at bounding box center [431, 431] width 277 height 13
drag, startPoint x: 348, startPoint y: 425, endPoint x: 369, endPoint y: 427, distance: 20.9
copy link "21-2-E1xx-AB"
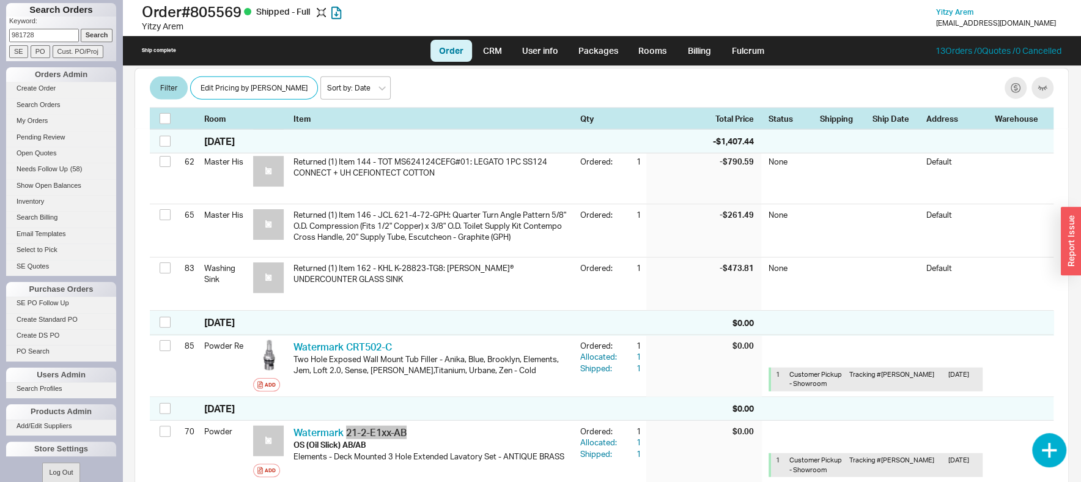
scroll to position [2790, 0]
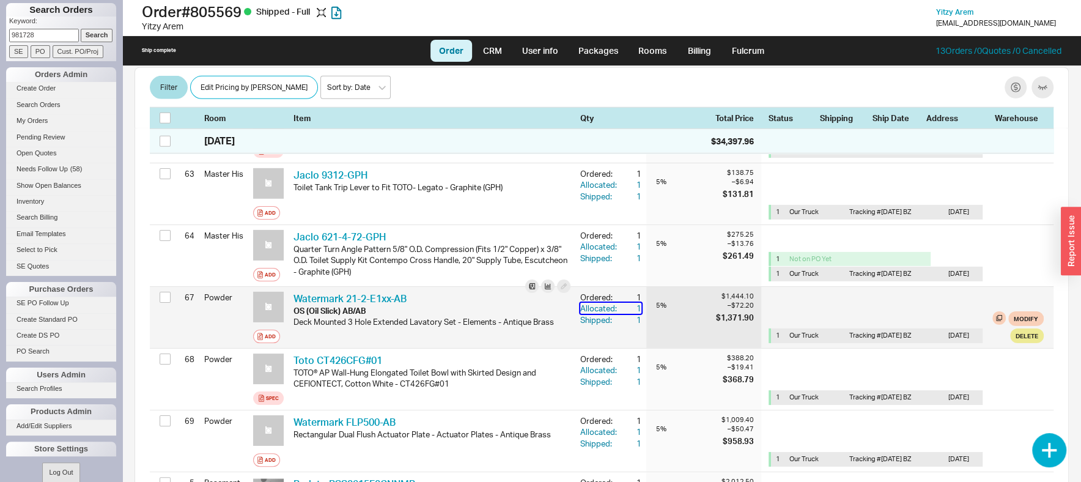
click at [625, 303] on div "1" at bounding box center [630, 308] width 22 height 11
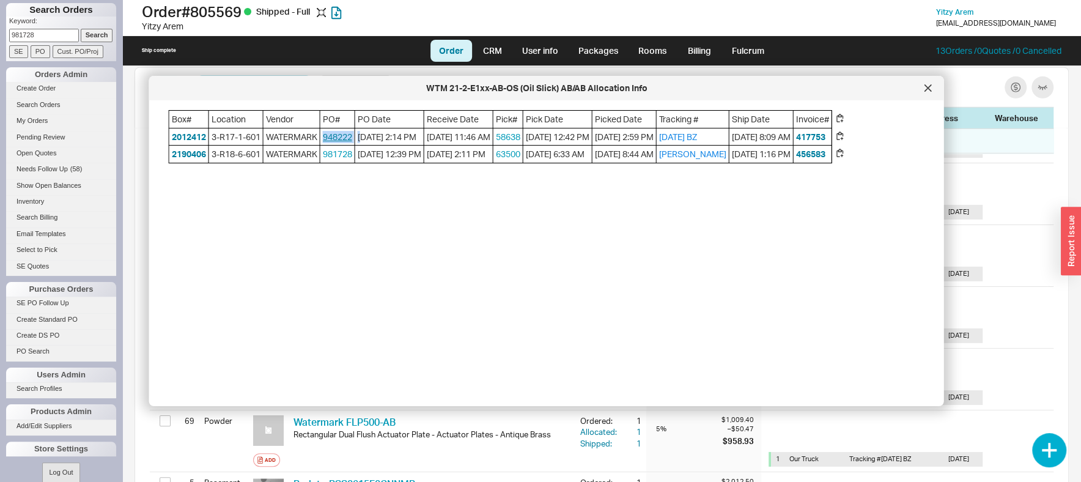
click at [326, 139] on div "Box# Location Vendor PO# PO Date Receive Date Pick# Pick Date Picked Date Track…" at bounding box center [500, 136] width 663 height 53
copy div "948222 0"
drag, startPoint x: 929, startPoint y: 86, endPoint x: 897, endPoint y: 108, distance: 39.2
click at [928, 84] on icon at bounding box center [927, 87] width 7 height 7
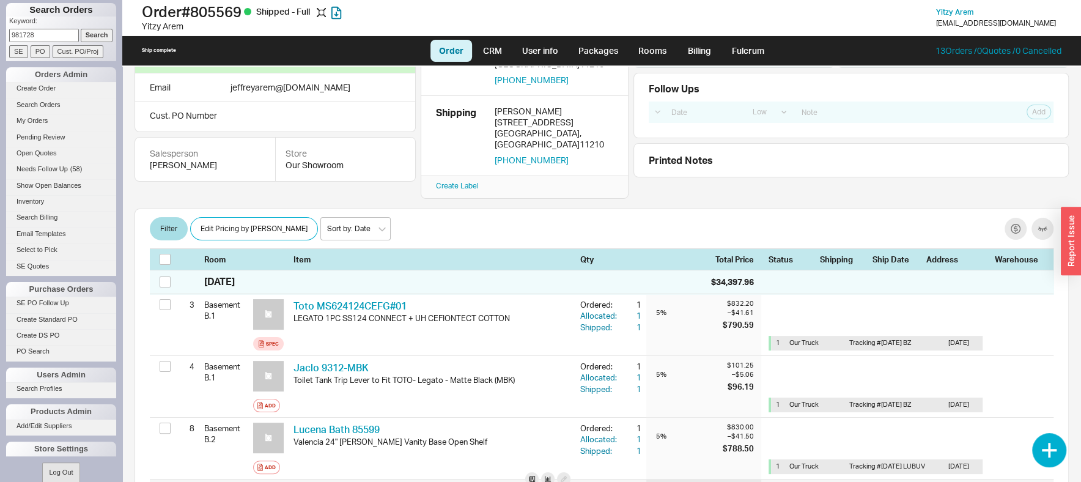
scroll to position [2800, 0]
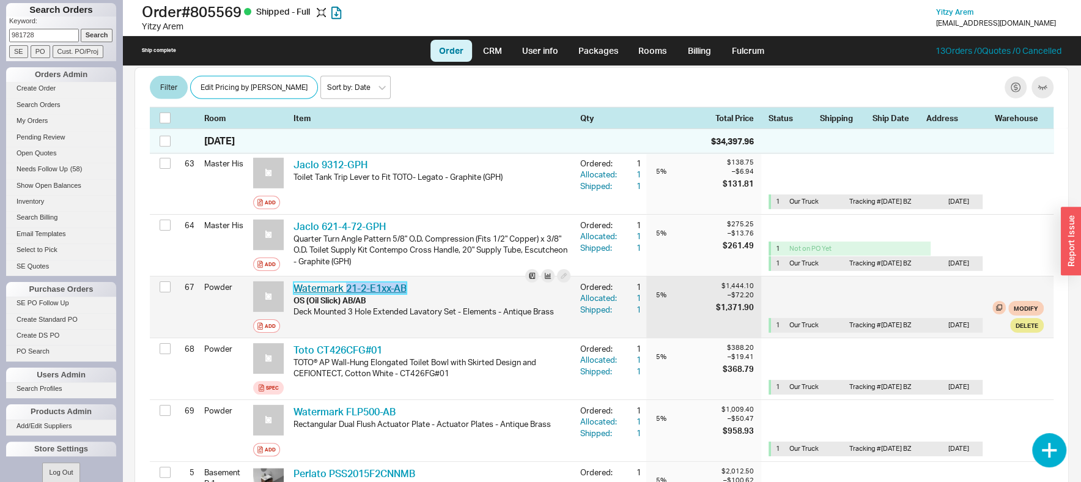
copy link "21-2-E1xx-AB"
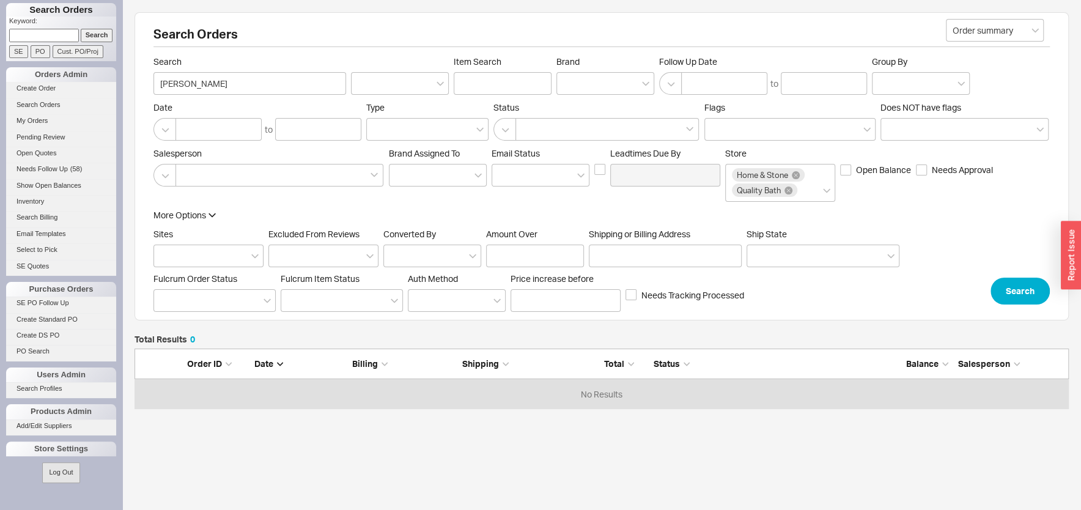
scroll to position [49, 922]
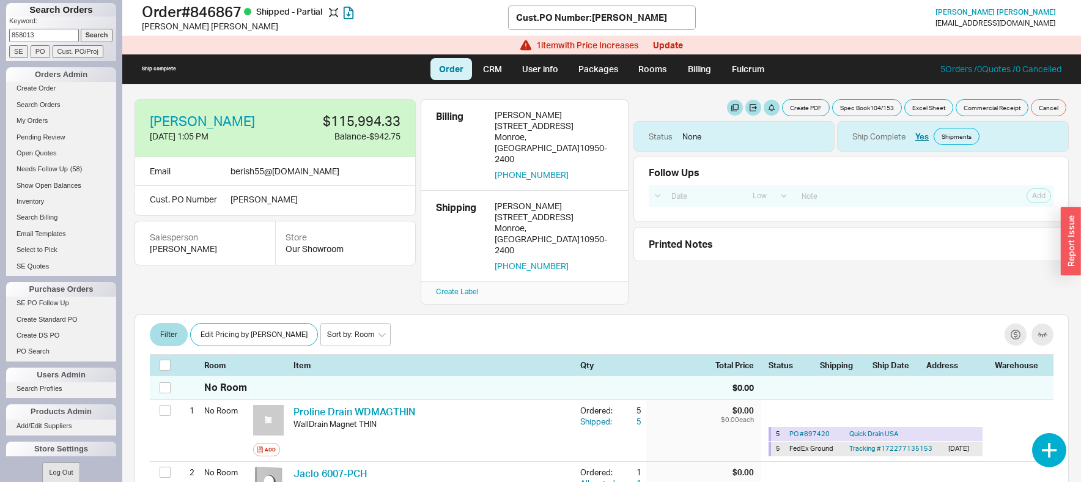
select select "LOW"
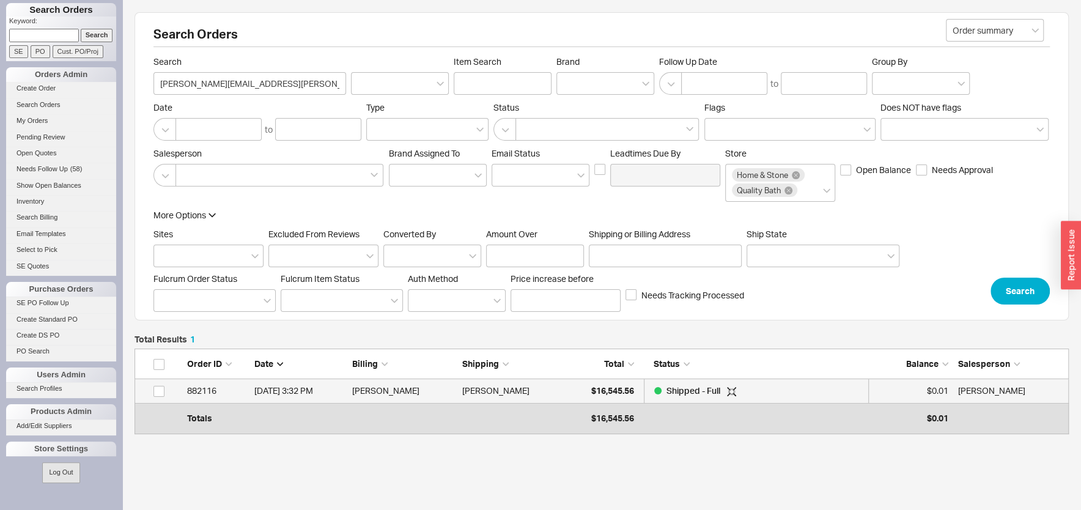
scroll to position [67, 922]
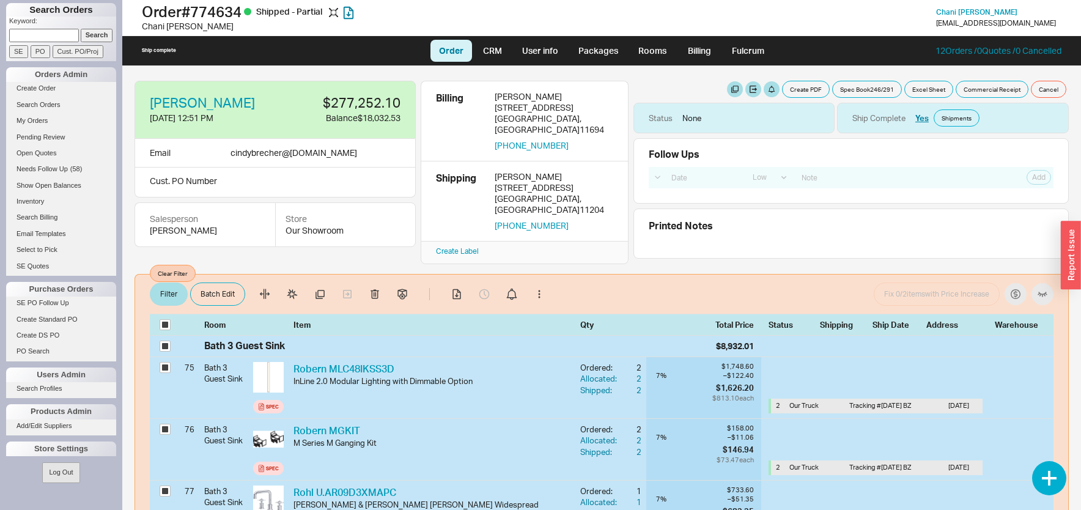
select select "LOW"
